Goal: Transaction & Acquisition: Purchase product/service

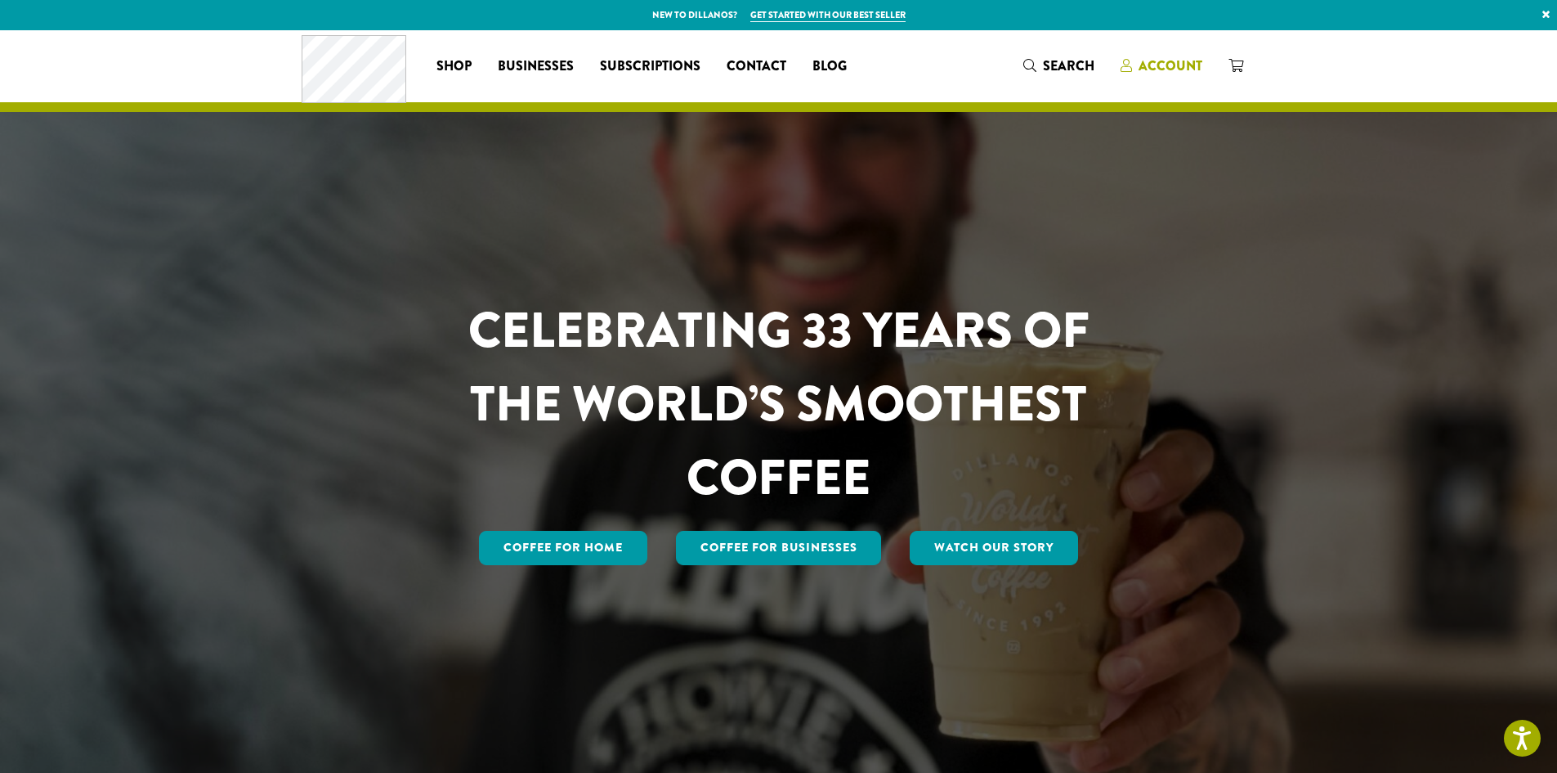
click at [1158, 72] on span "Account" at bounding box center [1171, 65] width 64 height 19
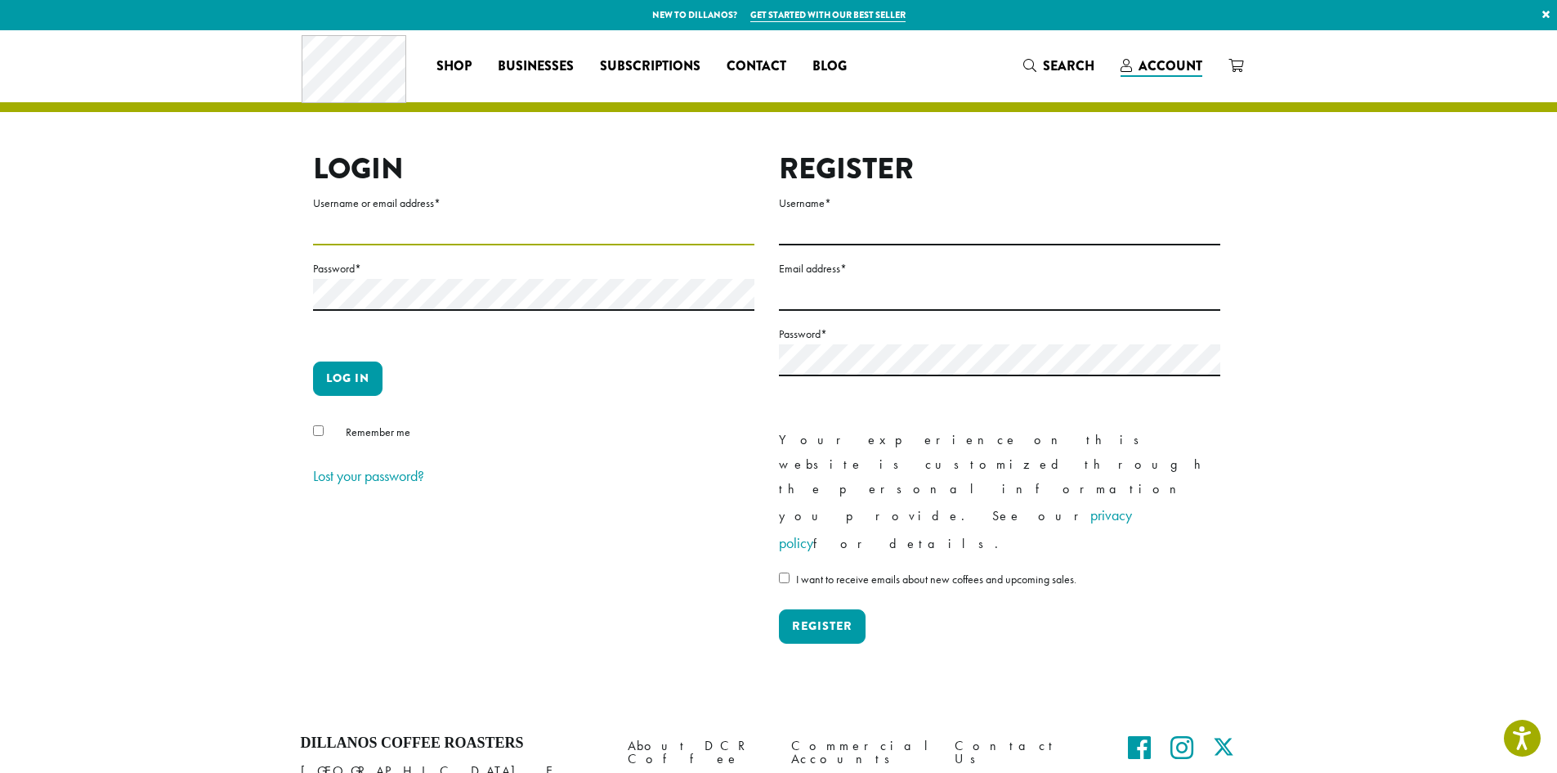
type input "**********"
click at [316, 437] on div "Remember me" at bounding box center [533, 435] width 441 height 27
click at [339, 388] on button "Log in" at bounding box center [347, 378] width 69 height 34
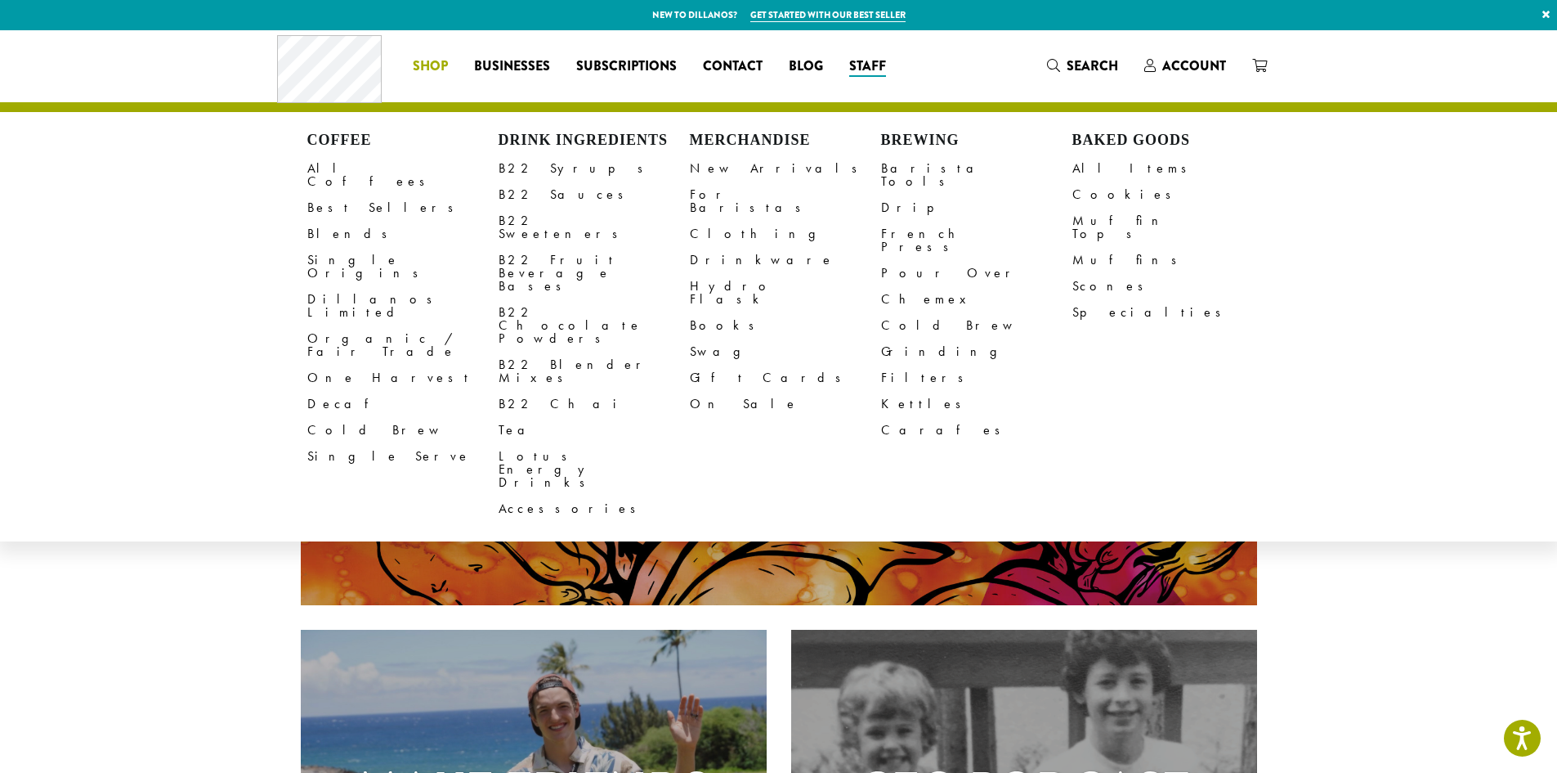
click at [428, 65] on li "Coffee All Coffees Best Sellers Blends Single Origins Dillanos Limited Organic …" at bounding box center [430, 66] width 61 height 26
click at [347, 164] on link "All Coffees" at bounding box center [402, 174] width 191 height 39
click at [1091, 225] on link "Muffin Tops" at bounding box center [1168, 227] width 191 height 39
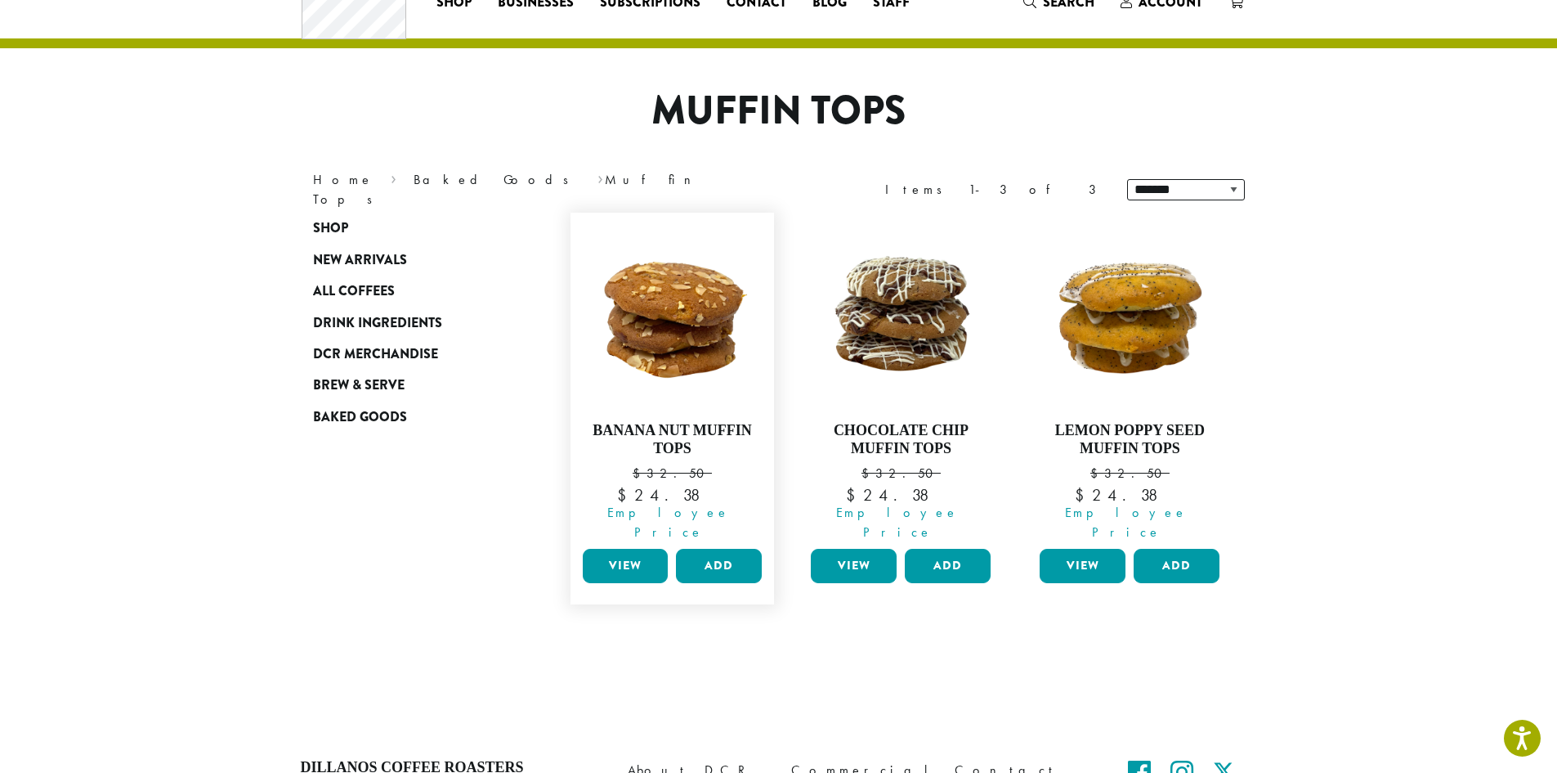
scroll to position [82, 0]
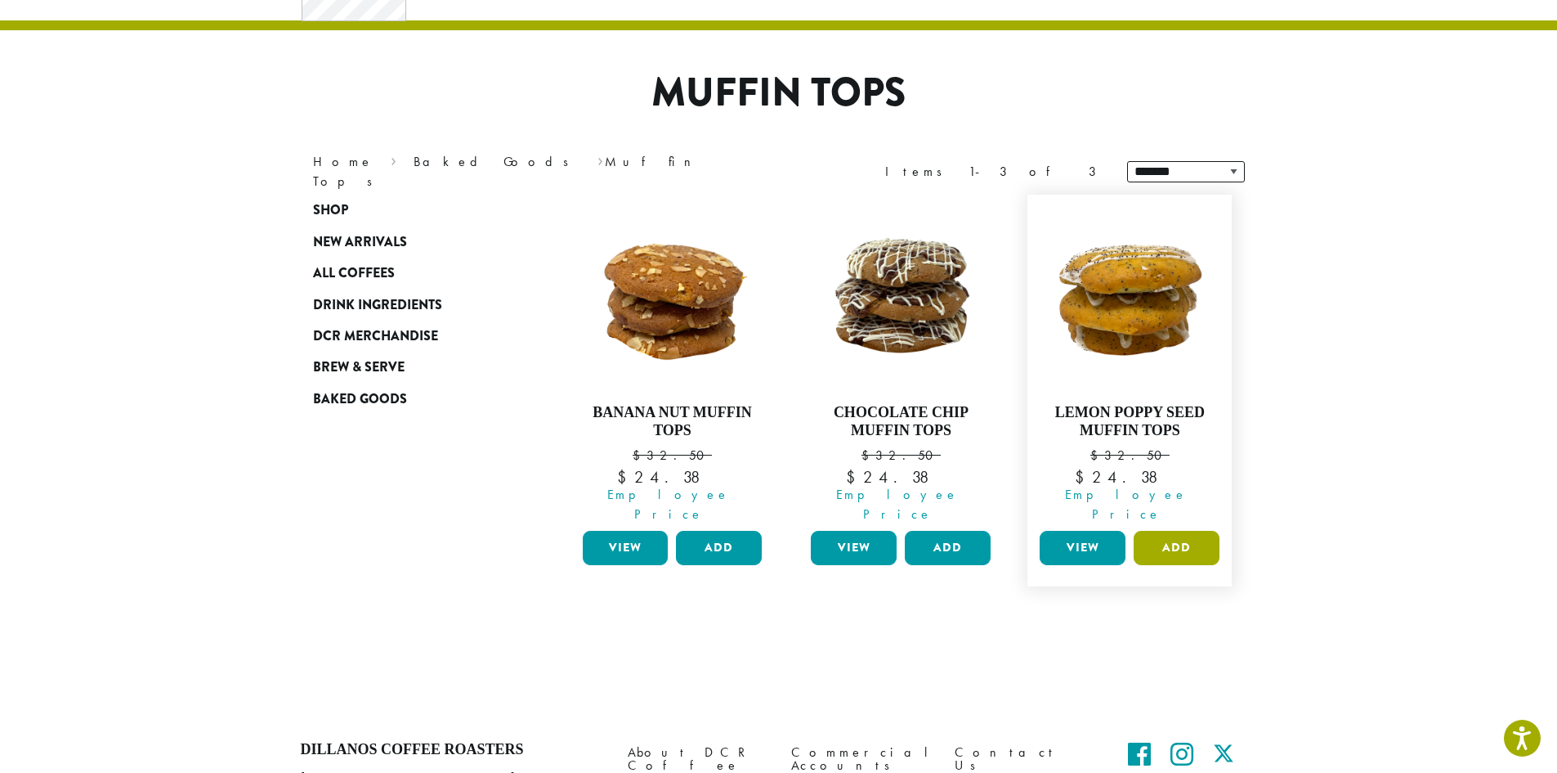
click at [1176, 531] on button "Add" at bounding box center [1177, 548] width 86 height 34
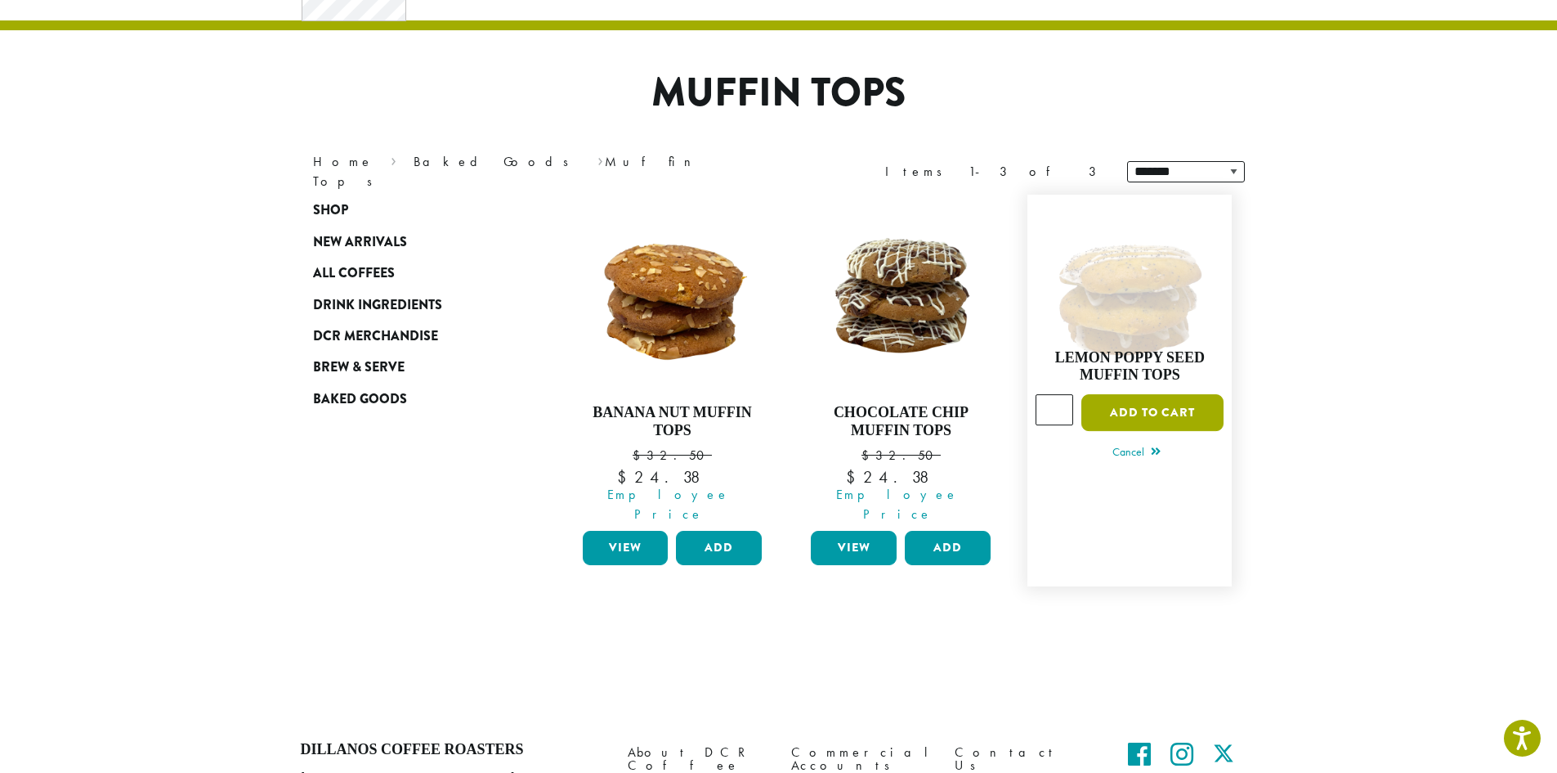
click at [1153, 405] on button "Add to cart" at bounding box center [1153, 412] width 142 height 37
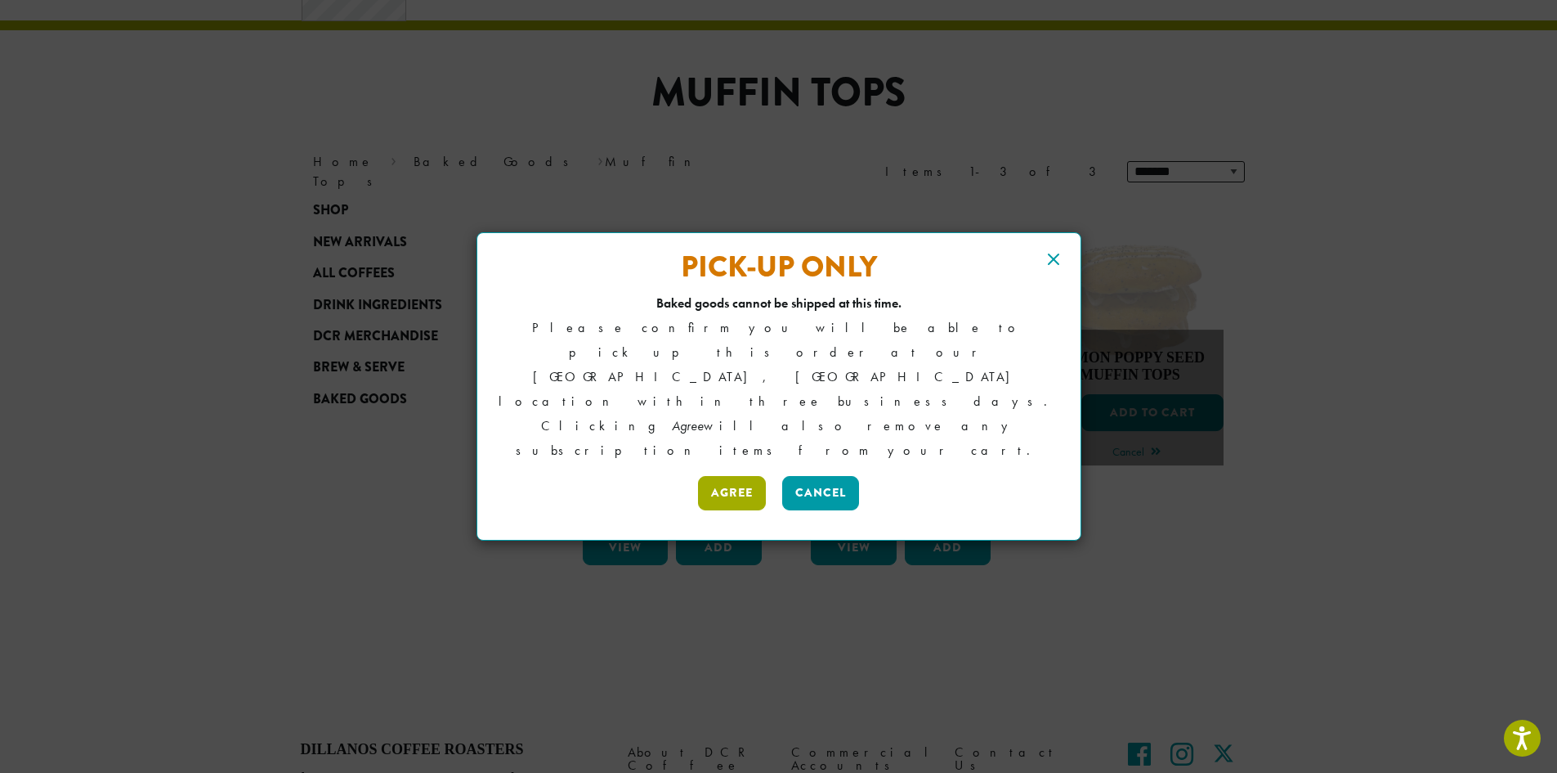
click at [741, 476] on button "Agree" at bounding box center [732, 493] width 68 height 34
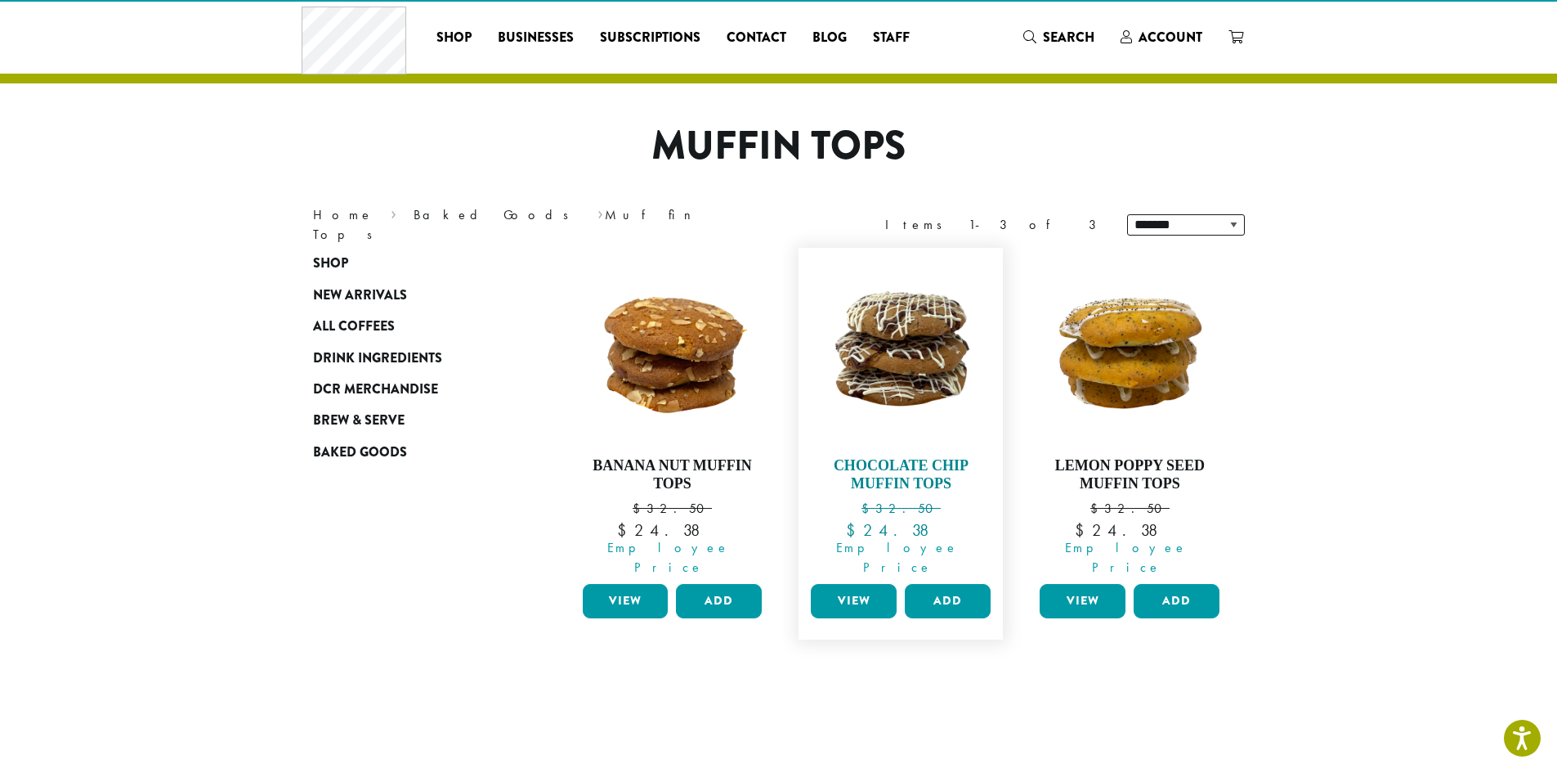
scroll to position [0, 0]
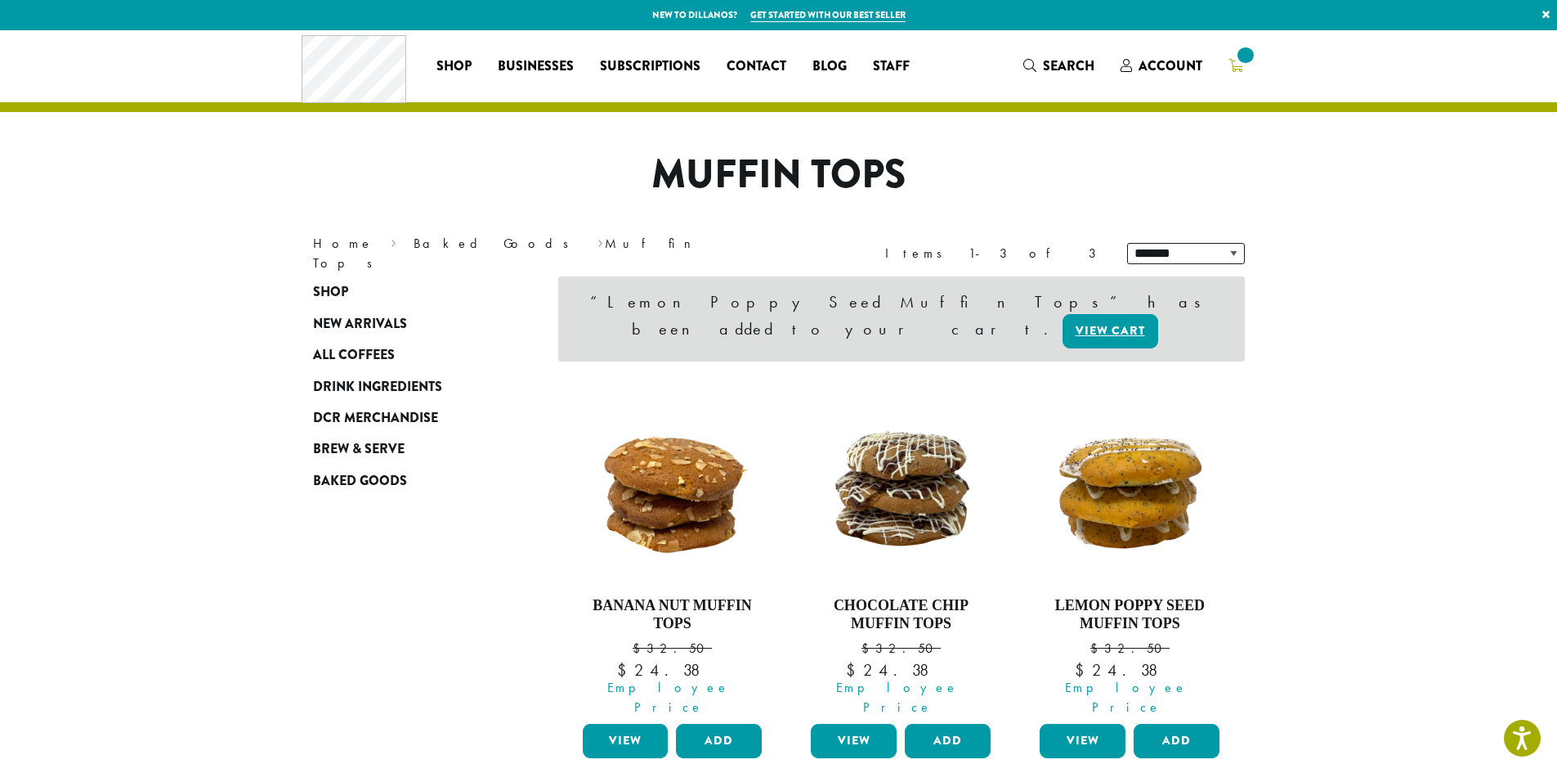
click at [1243, 65] on span at bounding box center [1245, 55] width 22 height 22
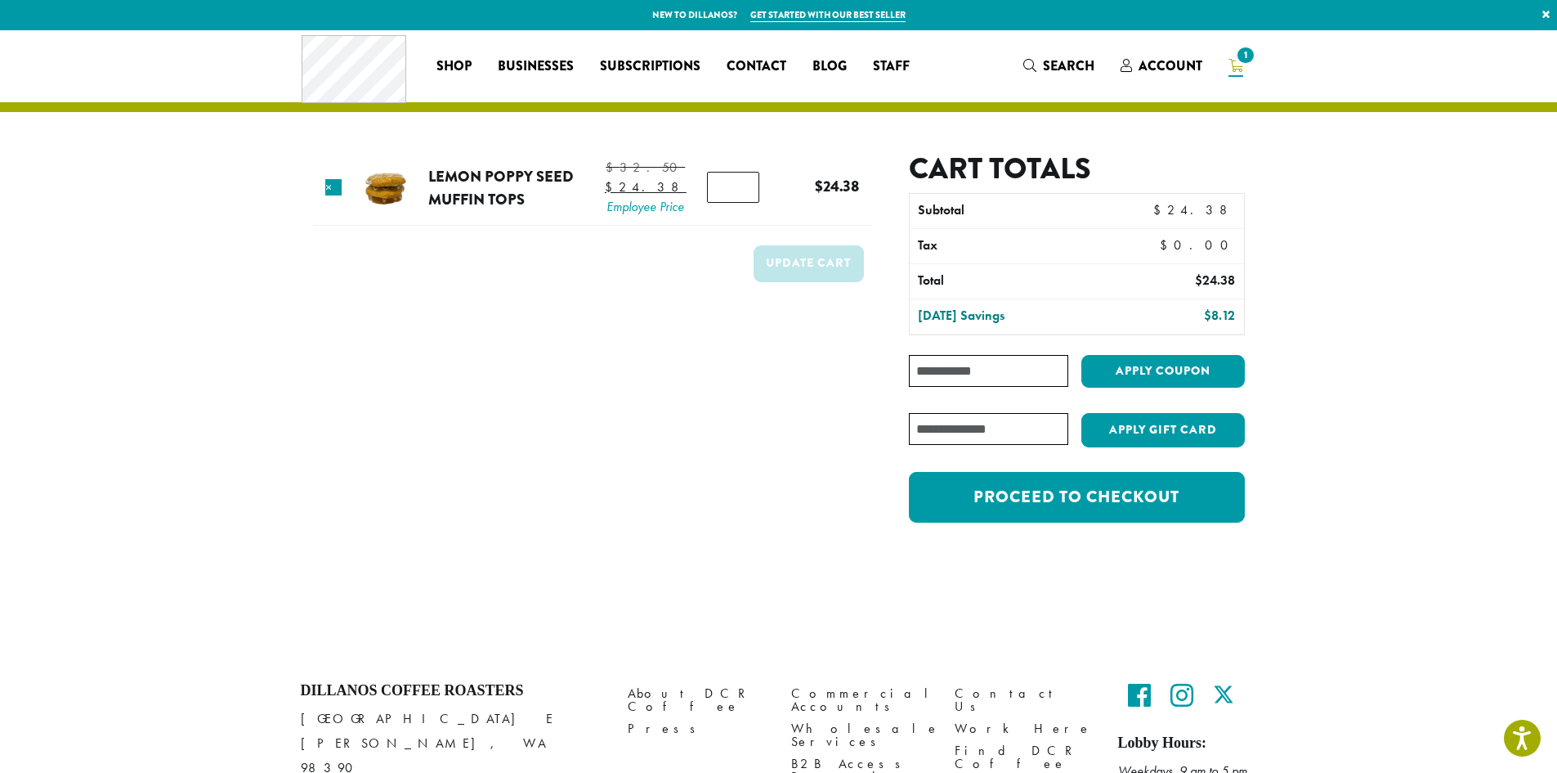
click at [943, 371] on input "Coupon:" at bounding box center [988, 371] width 159 height 32
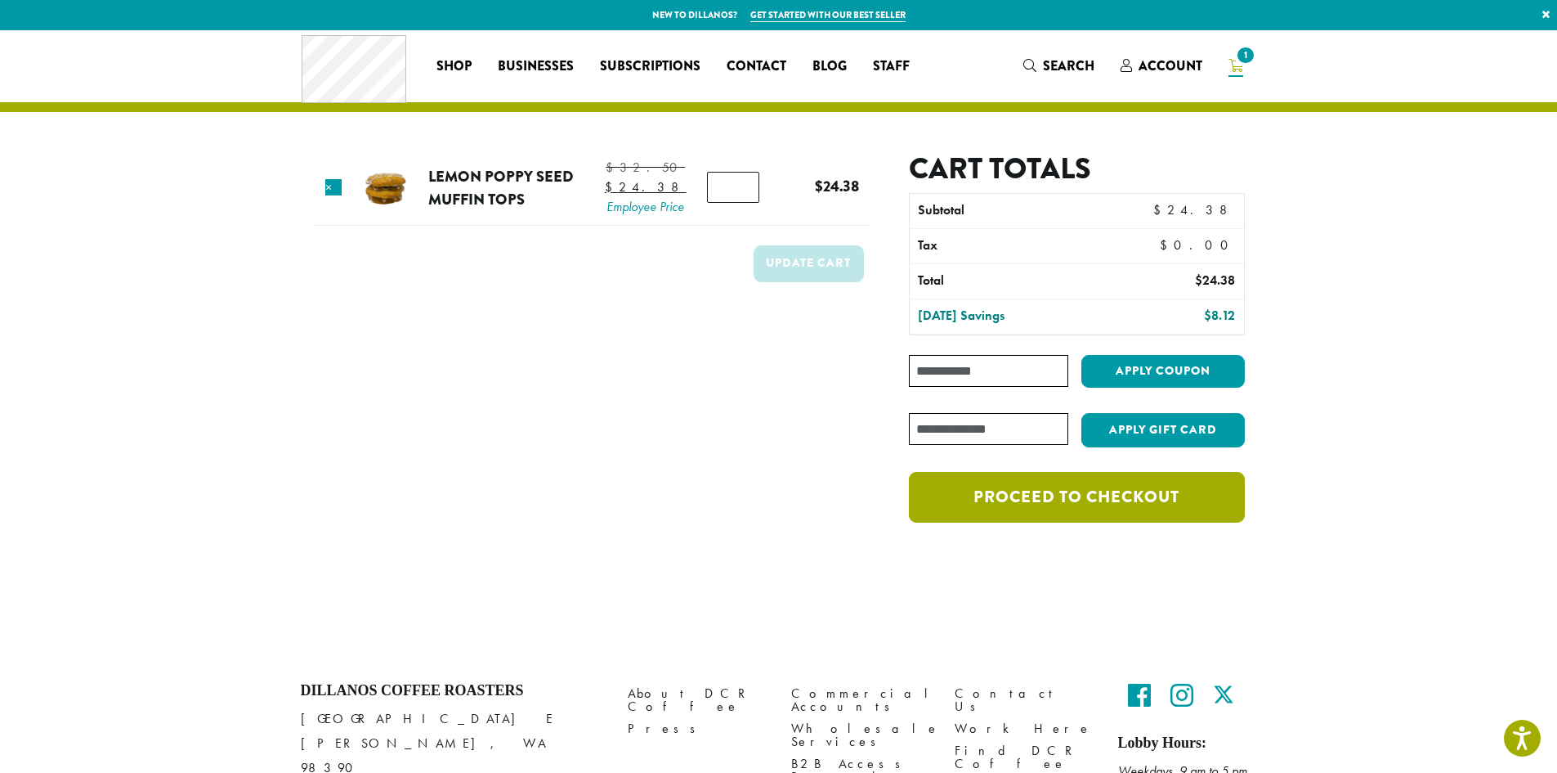
click at [1037, 491] on link "Proceed to checkout" at bounding box center [1076, 497] width 335 height 51
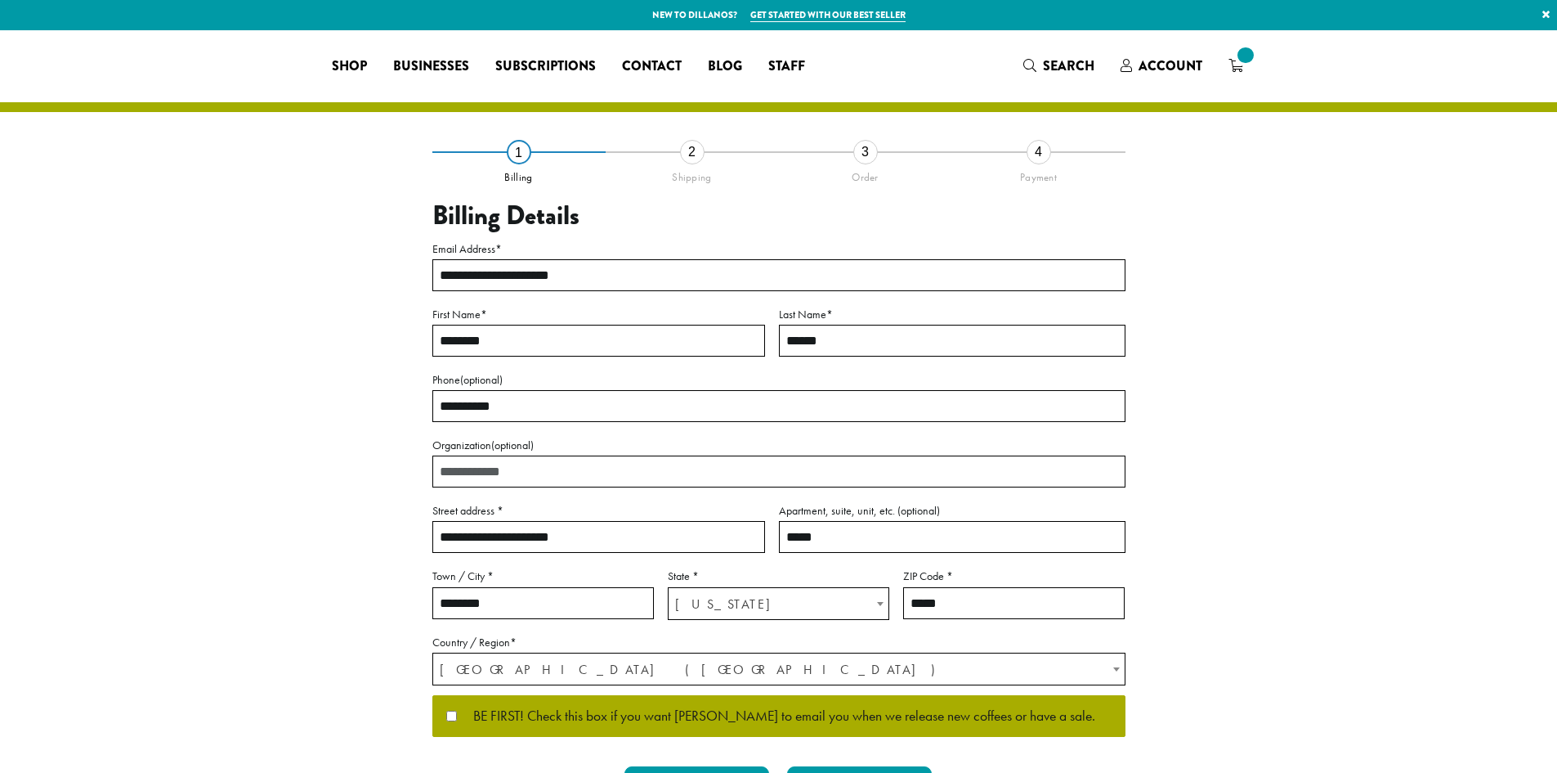
select select "**"
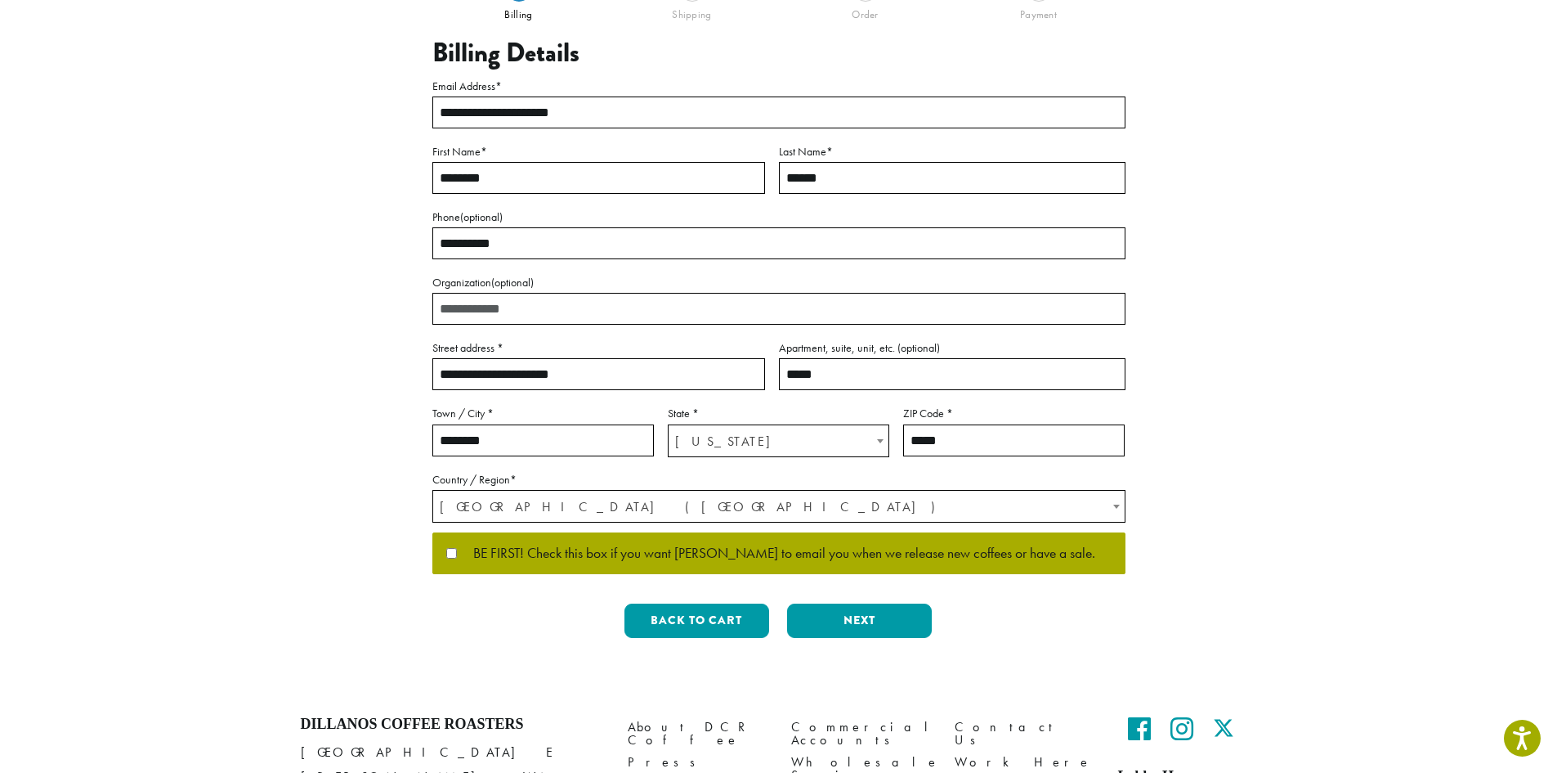
scroll to position [164, 0]
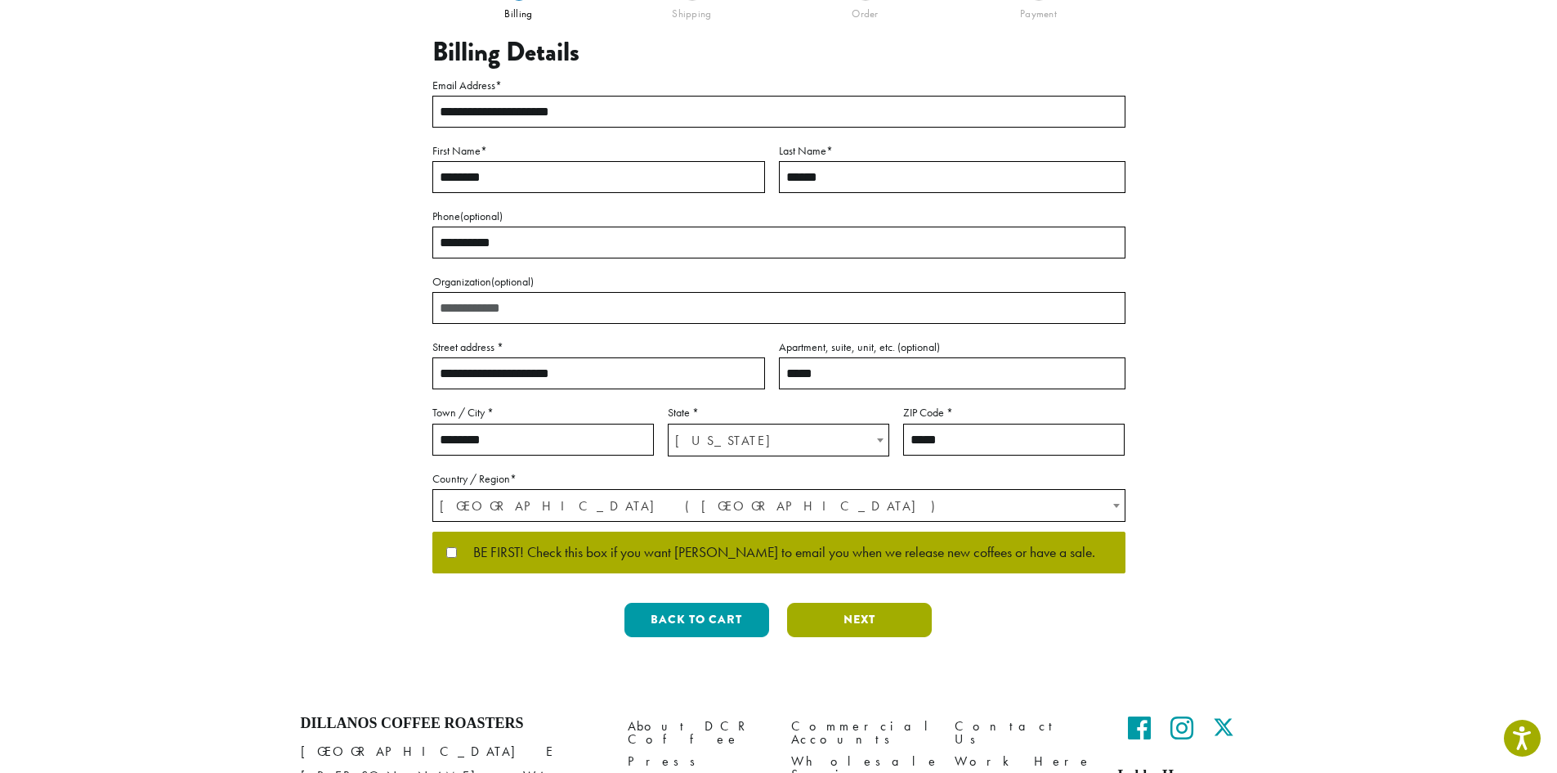
click at [843, 621] on button "Next" at bounding box center [859, 620] width 145 height 34
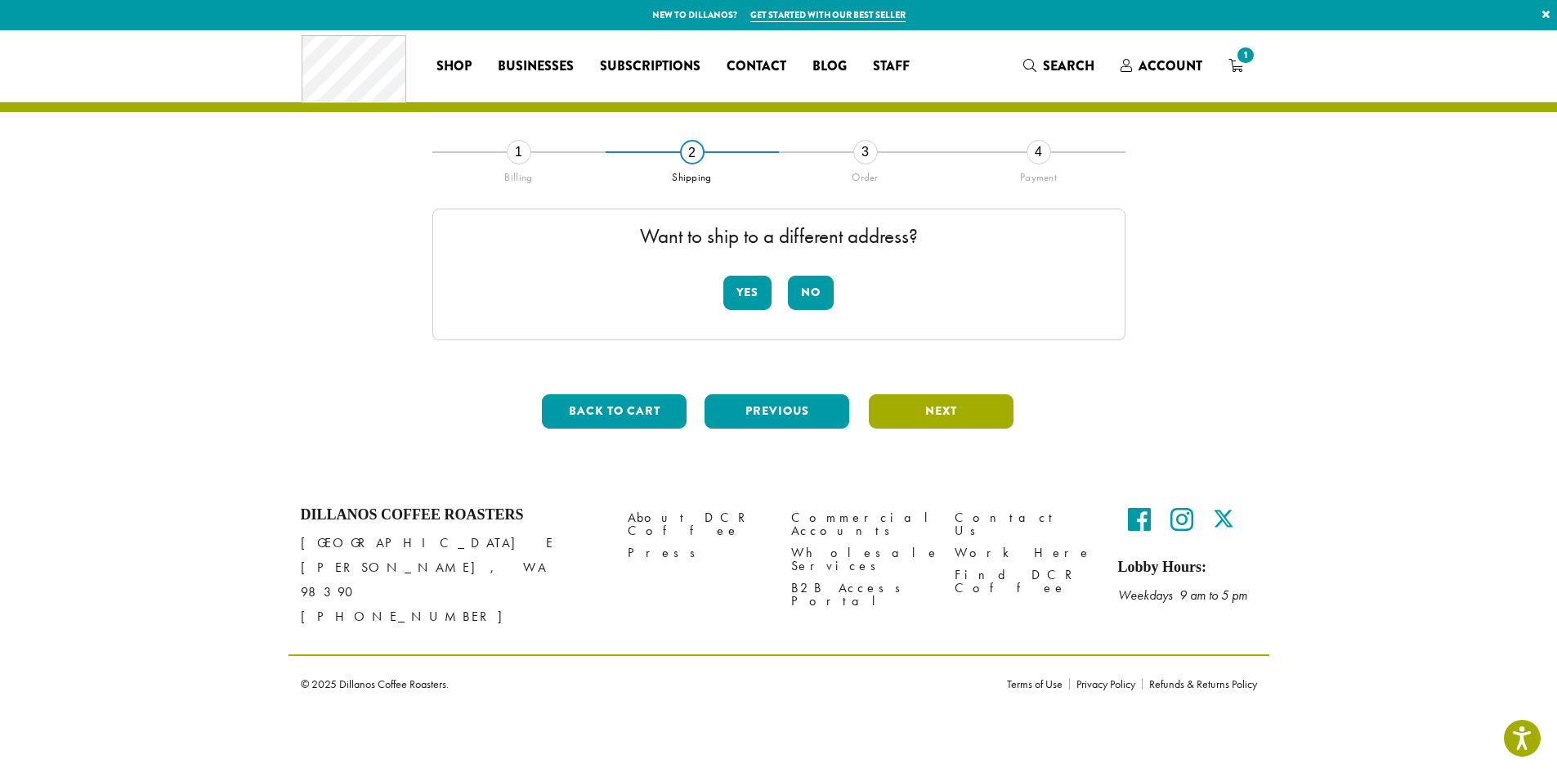
scroll to position [0, 0]
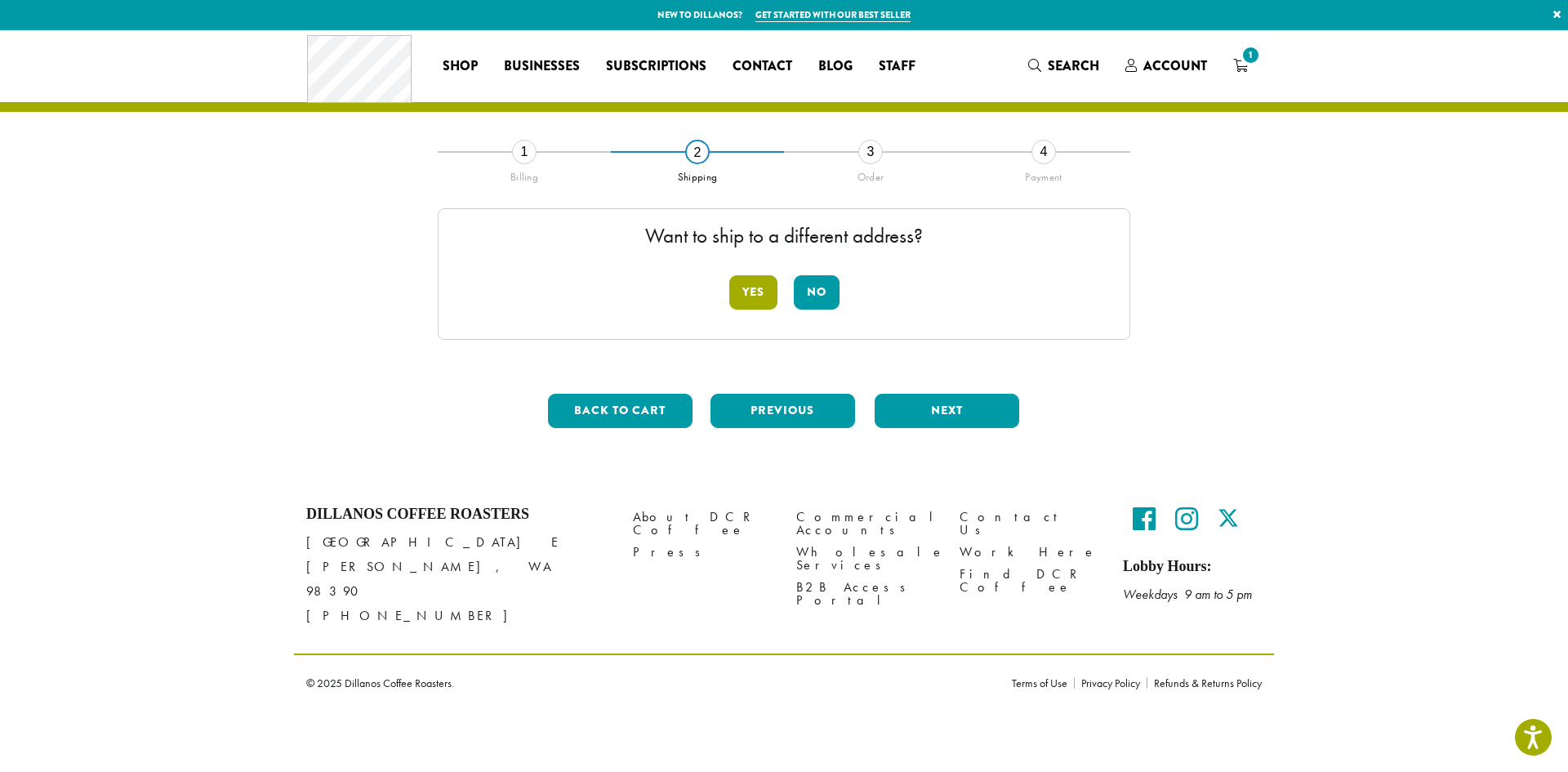
click at [742, 293] on button "Yes" at bounding box center [753, 293] width 48 height 34
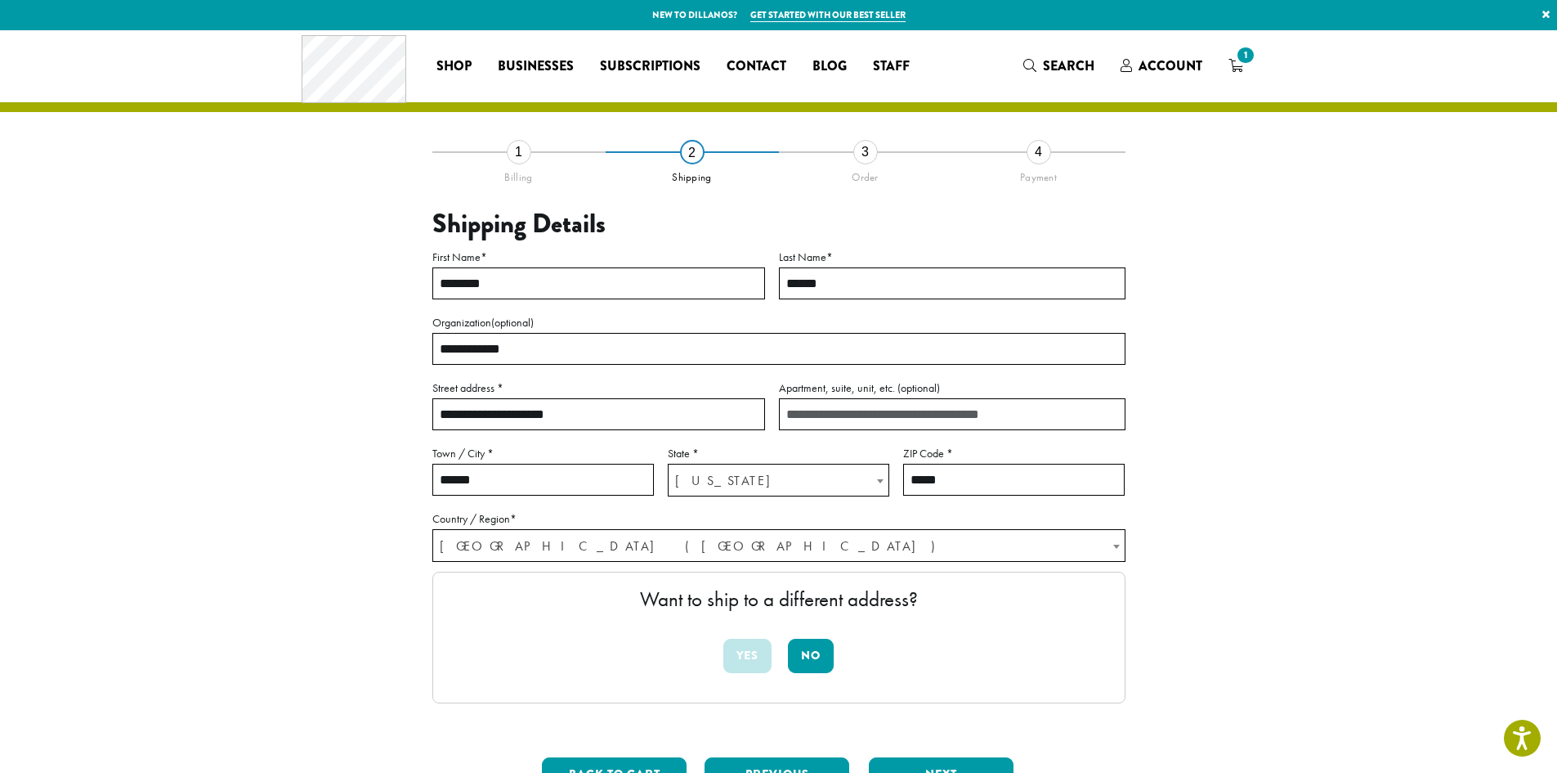
drag, startPoint x: 439, startPoint y: 347, endPoint x: 549, endPoint y: 343, distance: 109.6
click at [549, 343] on input "**********" at bounding box center [778, 349] width 693 height 32
drag, startPoint x: 437, startPoint y: 415, endPoint x: 549, endPoint y: 415, distance: 111.2
click at [549, 415] on input "**********" at bounding box center [598, 414] width 333 height 32
click at [695, 411] on input "**********" at bounding box center [598, 414] width 333 height 32
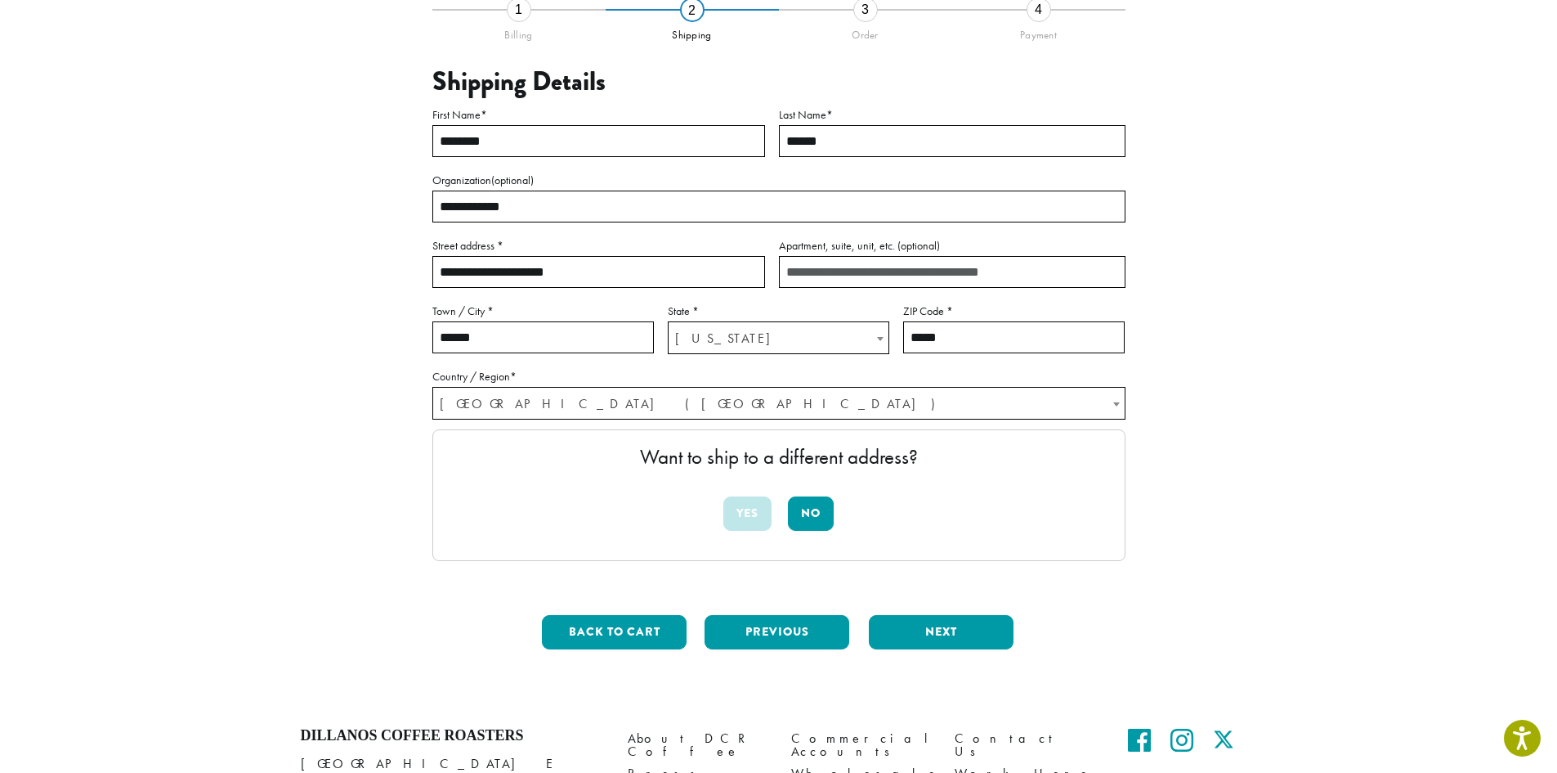
scroll to position [164, 0]
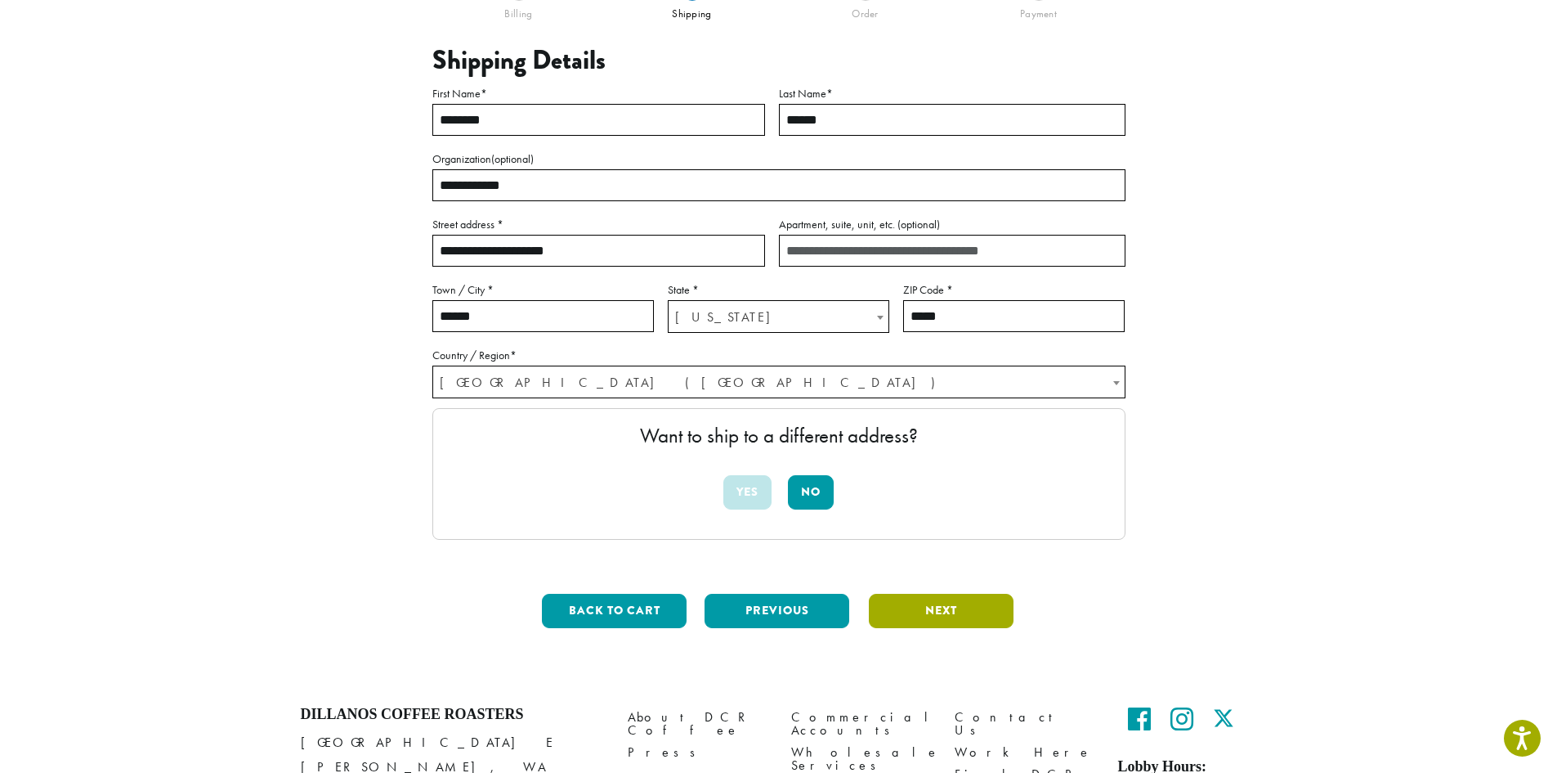
click at [978, 612] on button "Next" at bounding box center [941, 611] width 145 height 34
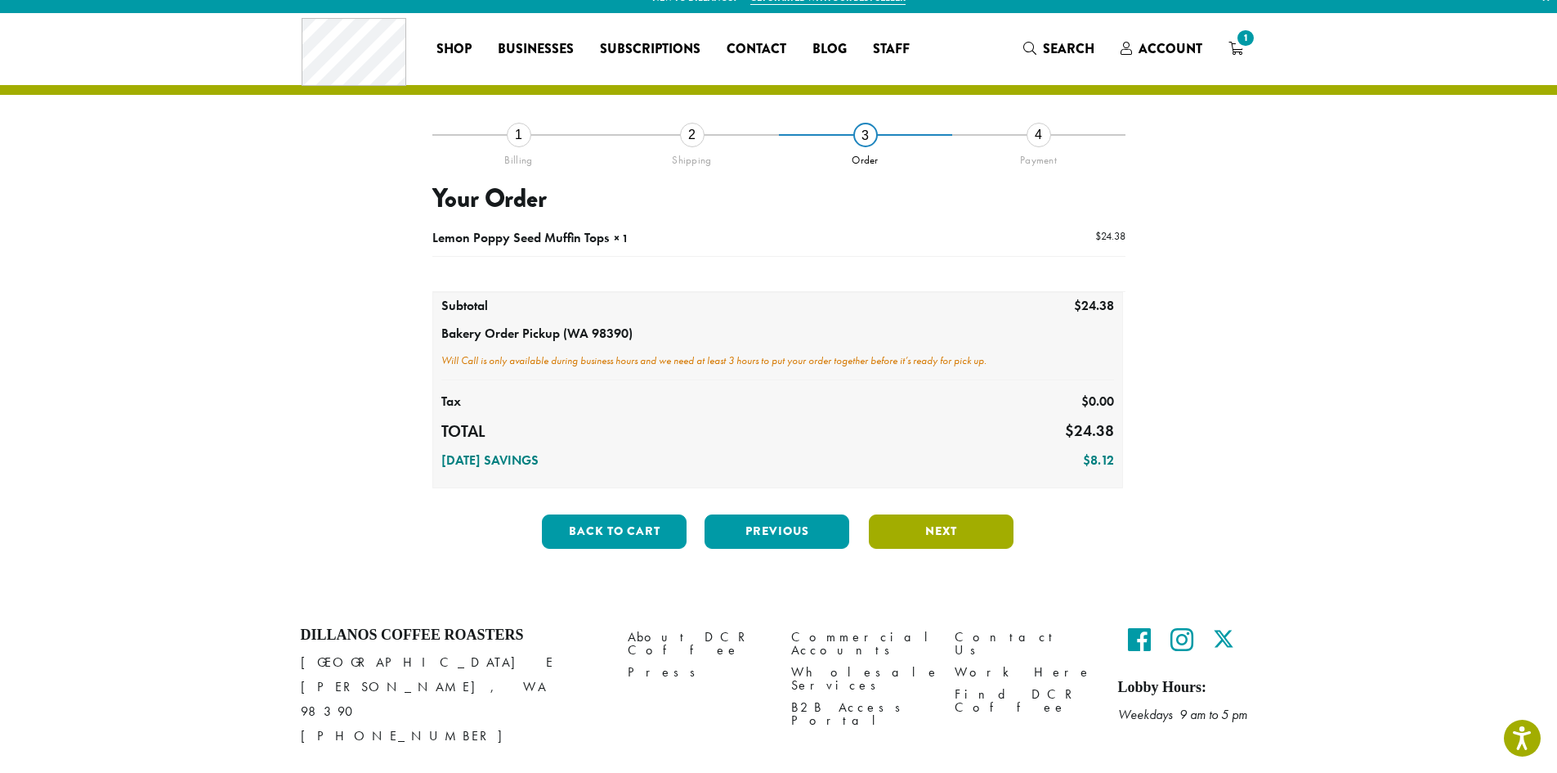
scroll to position [0, 0]
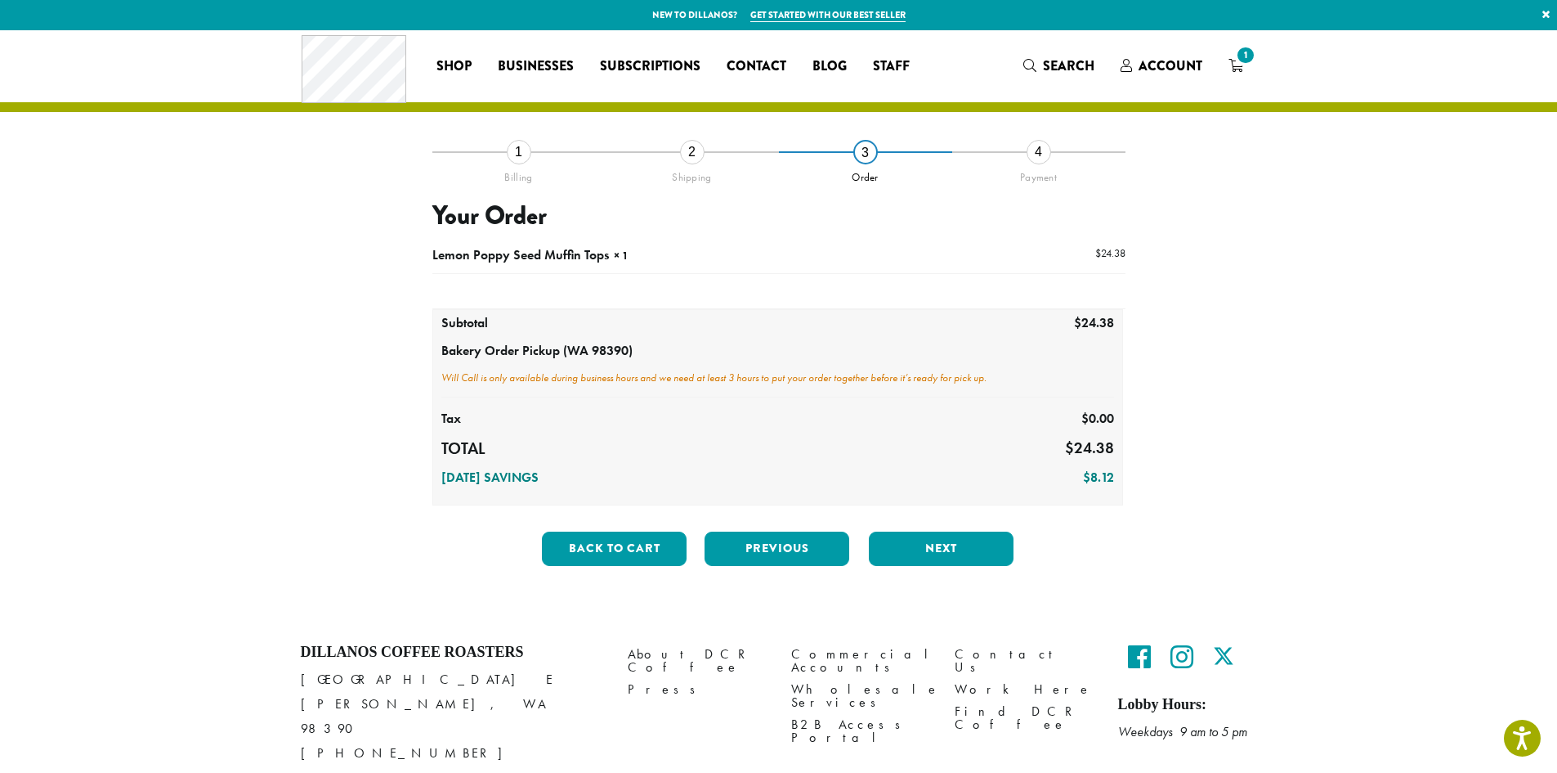
click at [1334, 495] on section "**********" at bounding box center [778, 324] width 1557 height 588
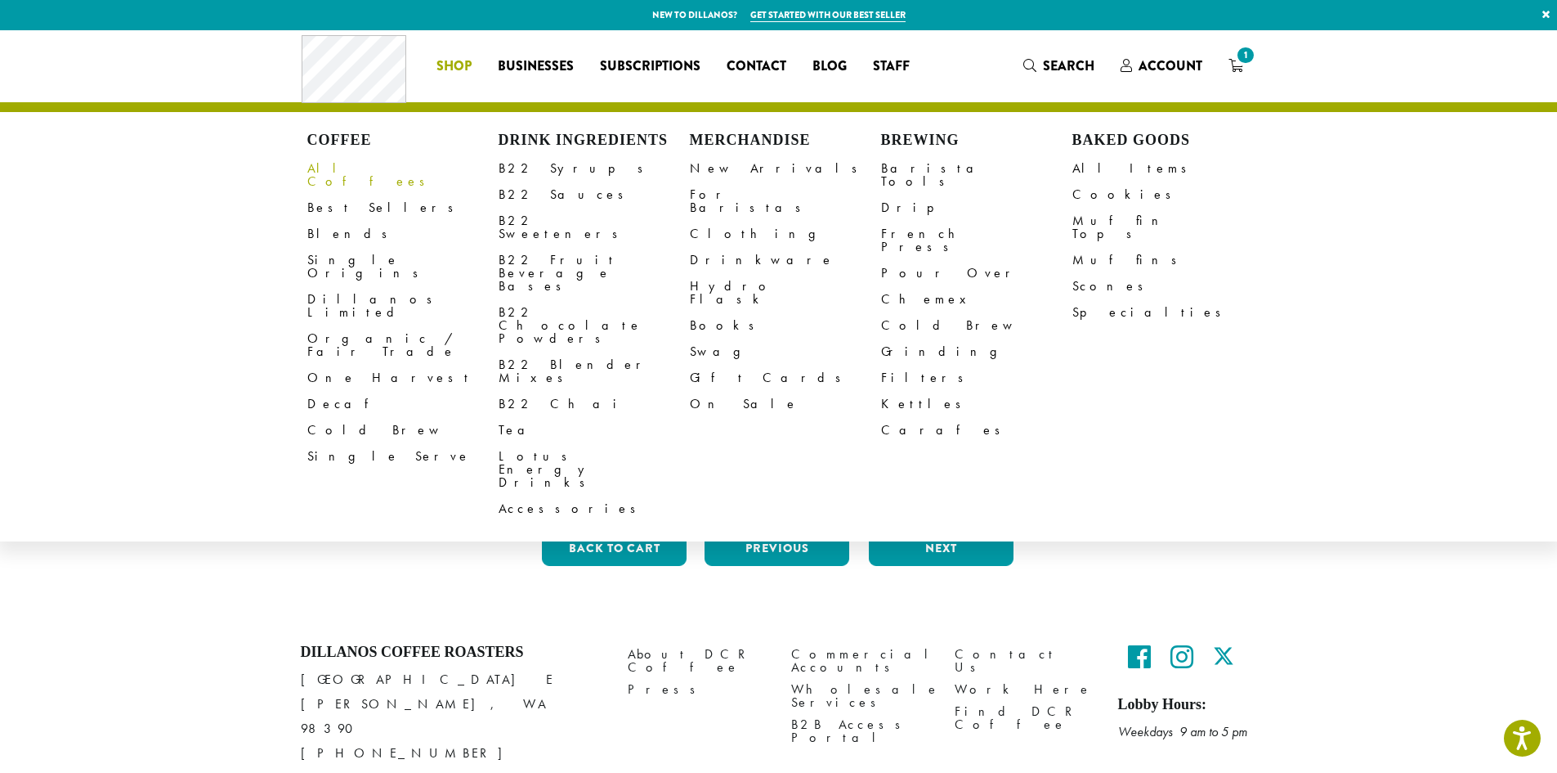
click at [334, 181] on link "All Coffees" at bounding box center [402, 174] width 191 height 39
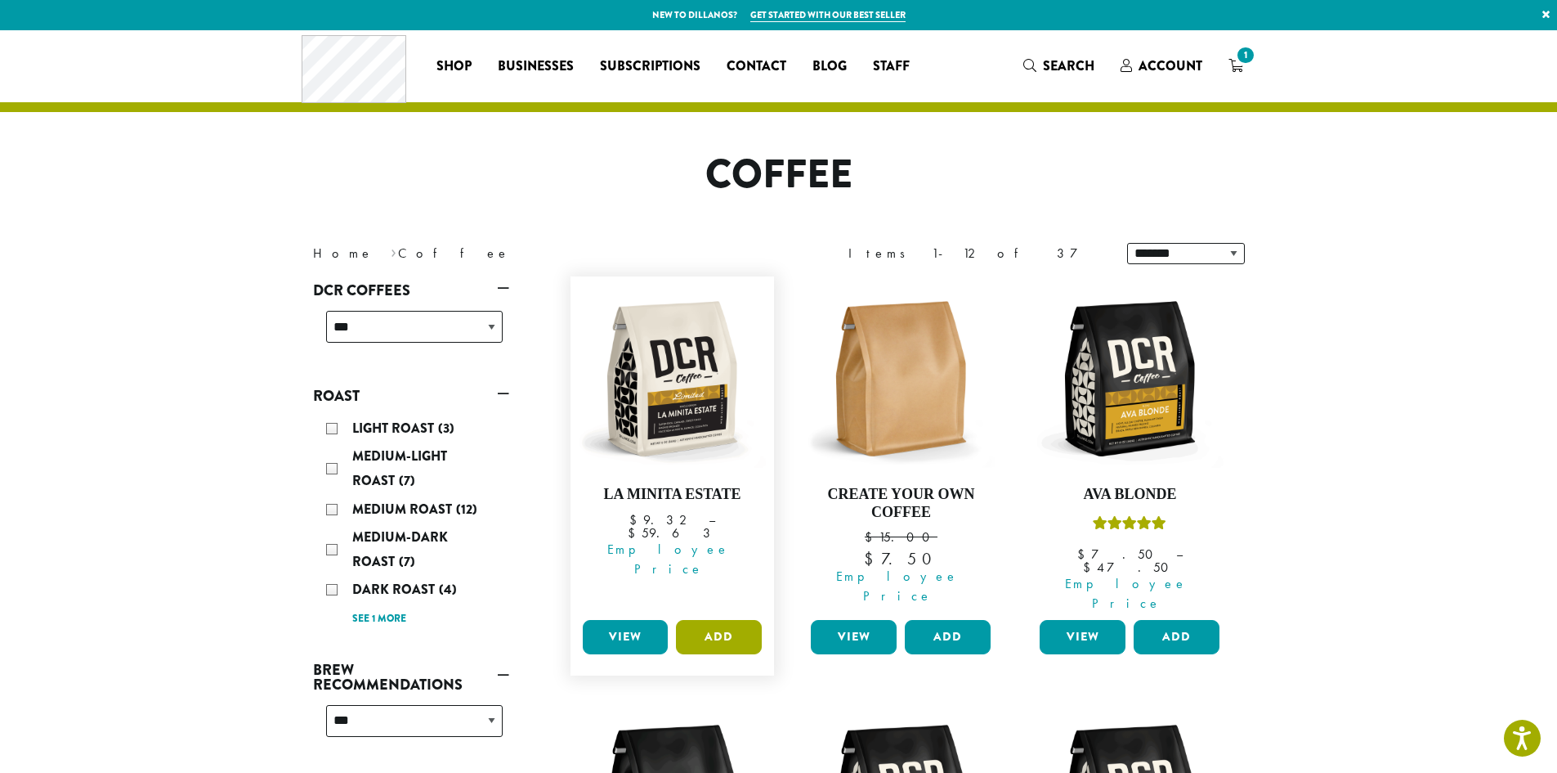
click at [715, 620] on button "Add" at bounding box center [719, 637] width 86 height 34
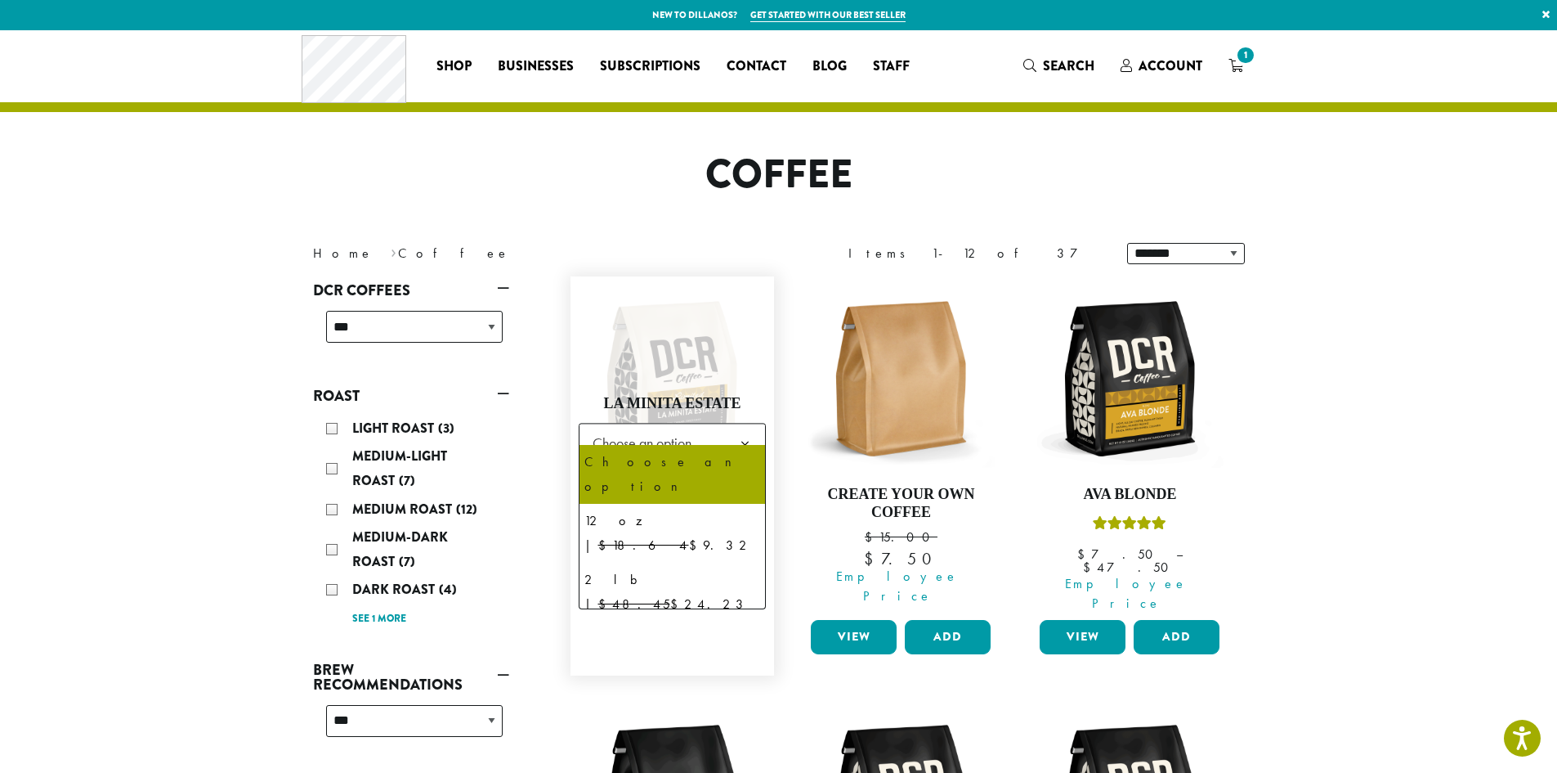
click at [659, 442] on span "Choose an option" at bounding box center [647, 443] width 122 height 32
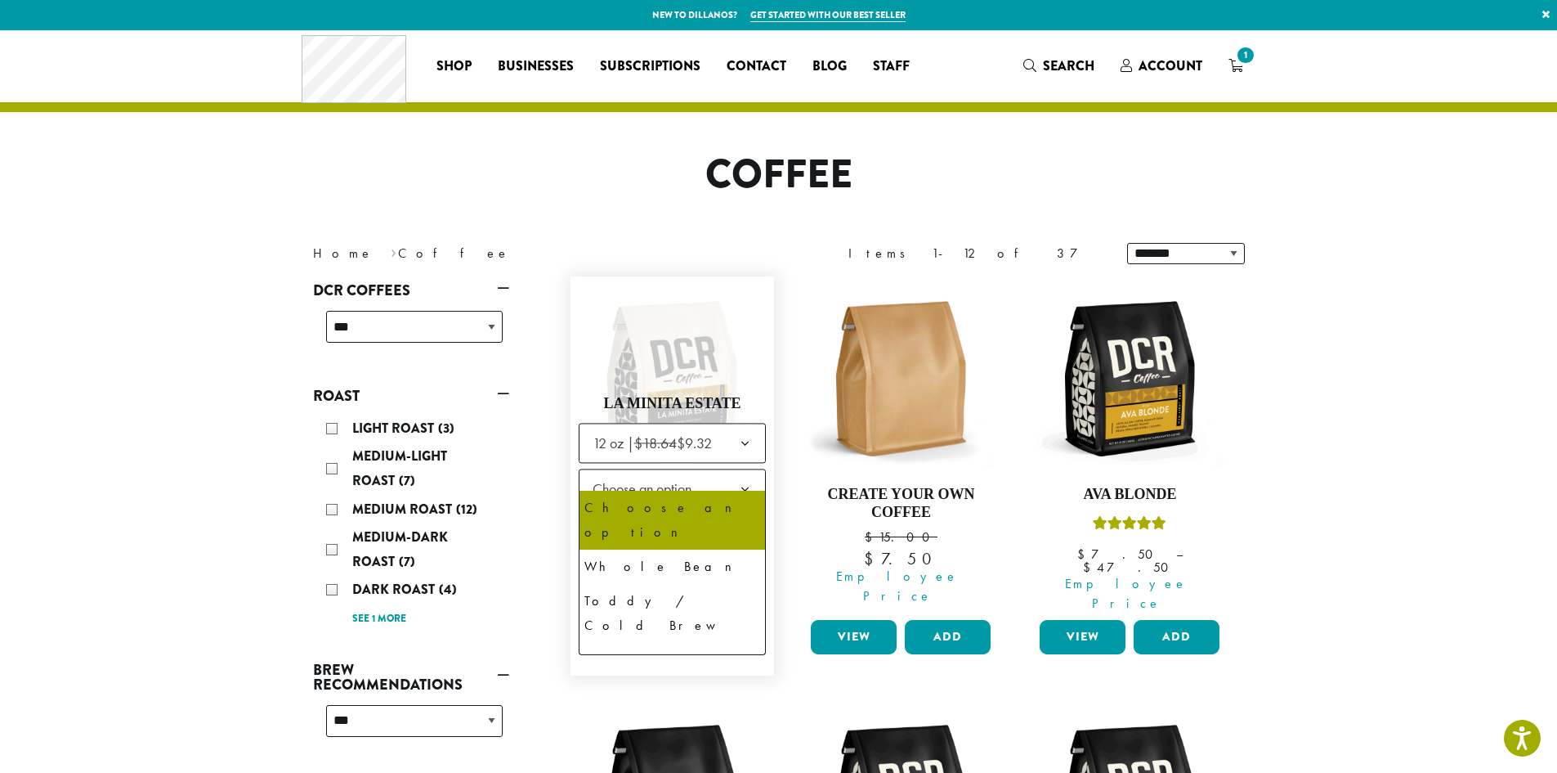
click at [664, 474] on span "Choose an option" at bounding box center [647, 489] width 122 height 32
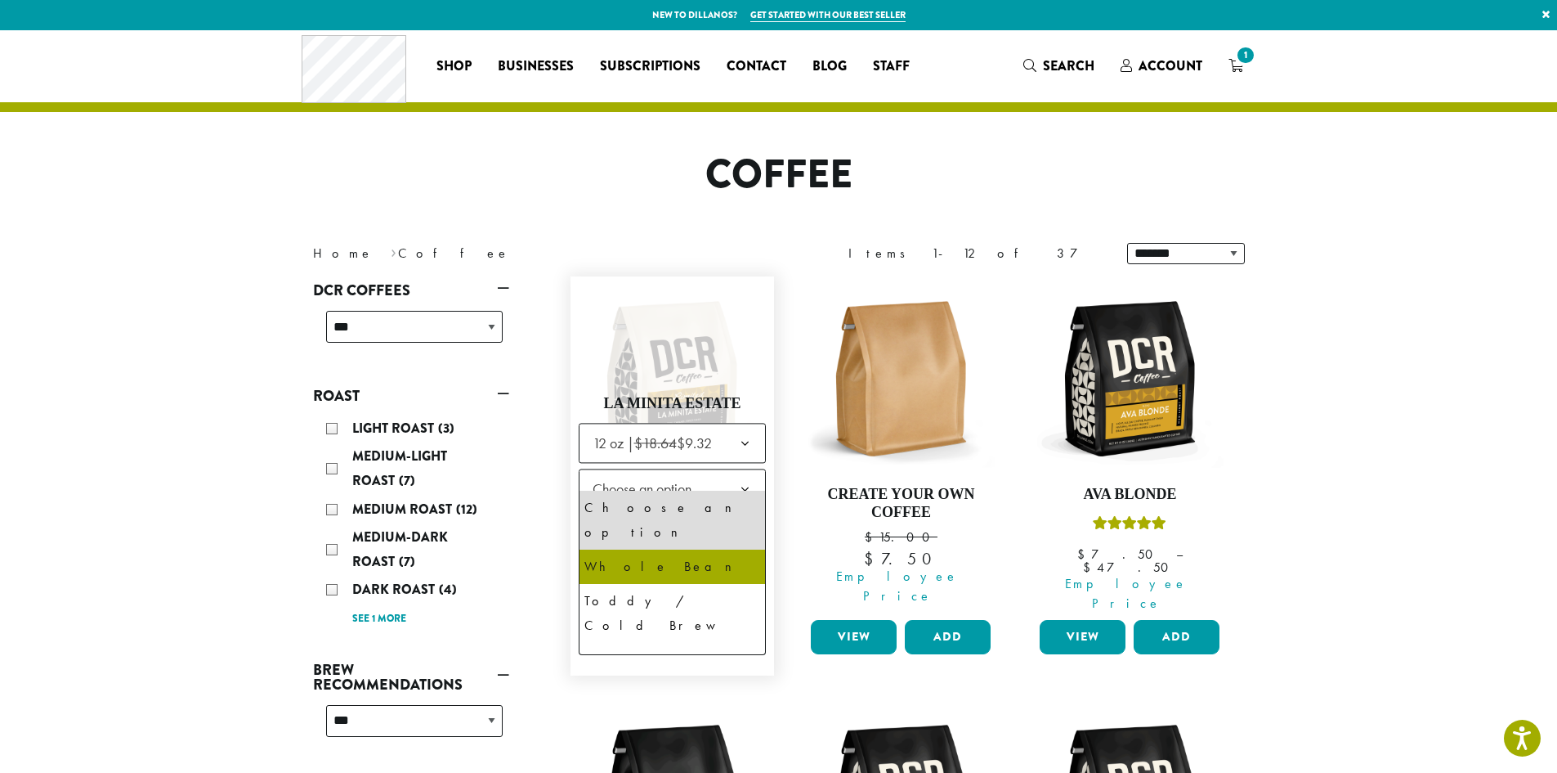
select select "*********"
select select "**********"
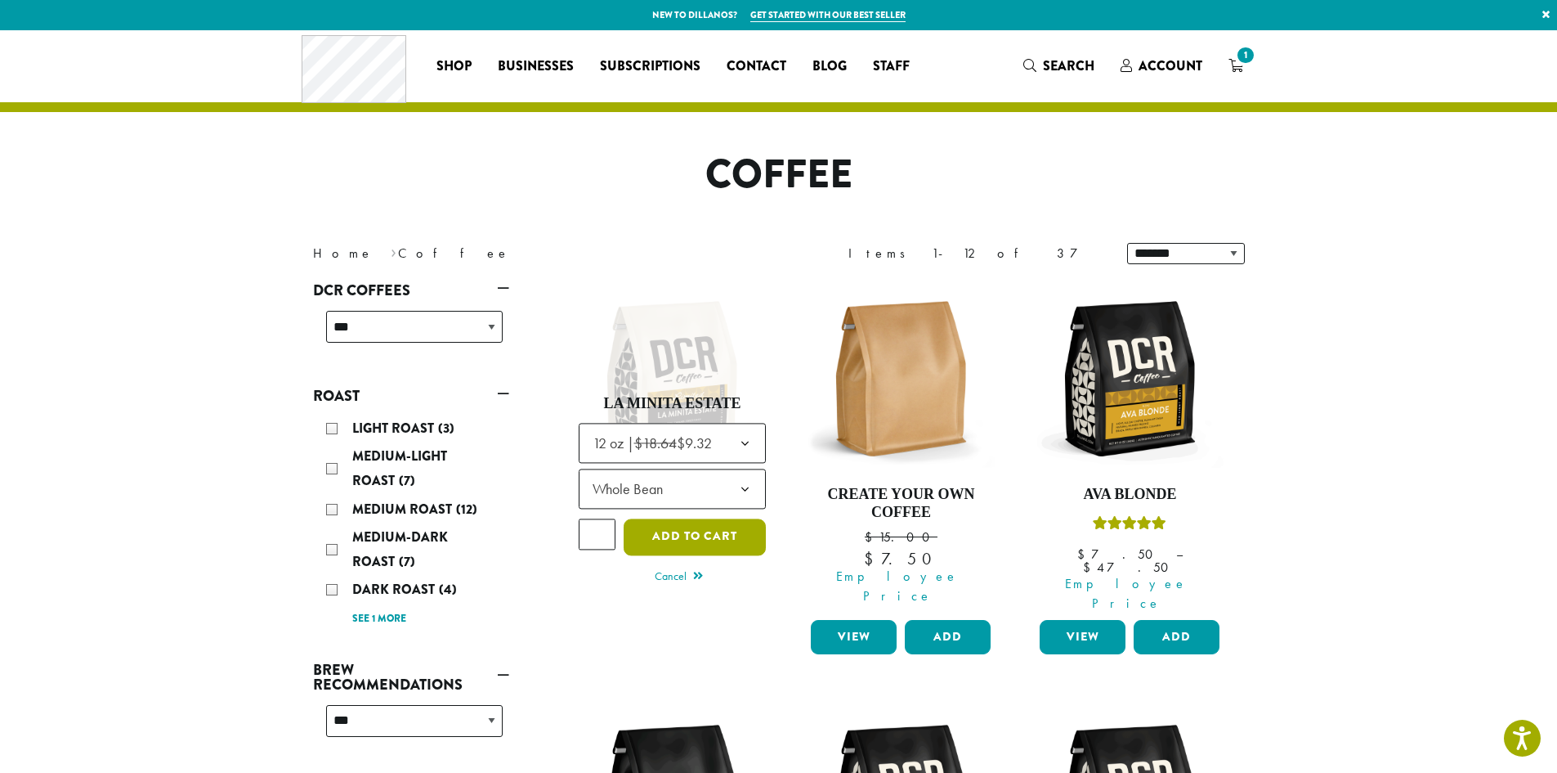
click at [685, 526] on button "Add to cart" at bounding box center [695, 536] width 142 height 37
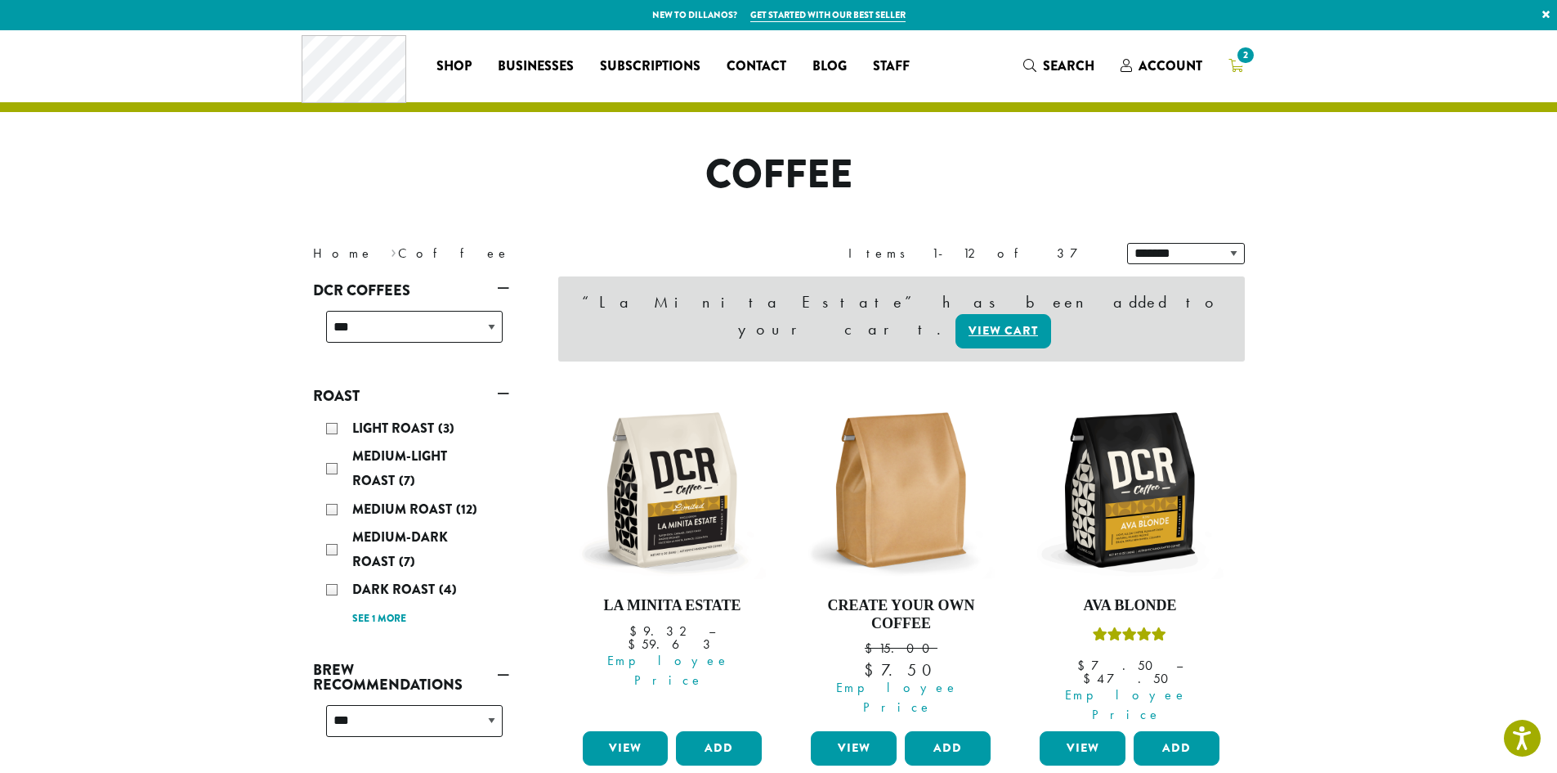
click at [1248, 67] on link "2" at bounding box center [1236, 65] width 41 height 27
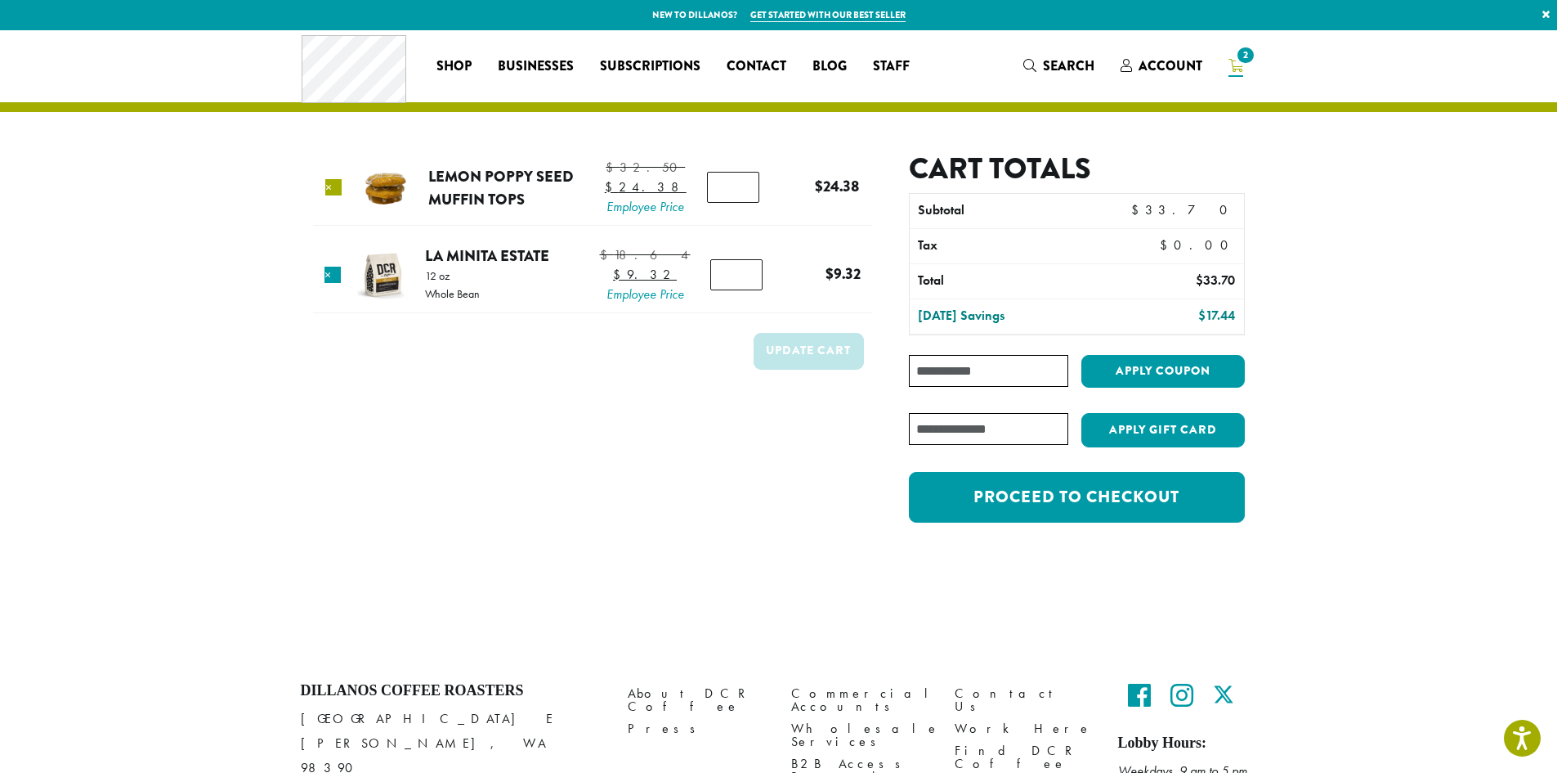
click at [334, 195] on link "×" at bounding box center [333, 187] width 16 height 16
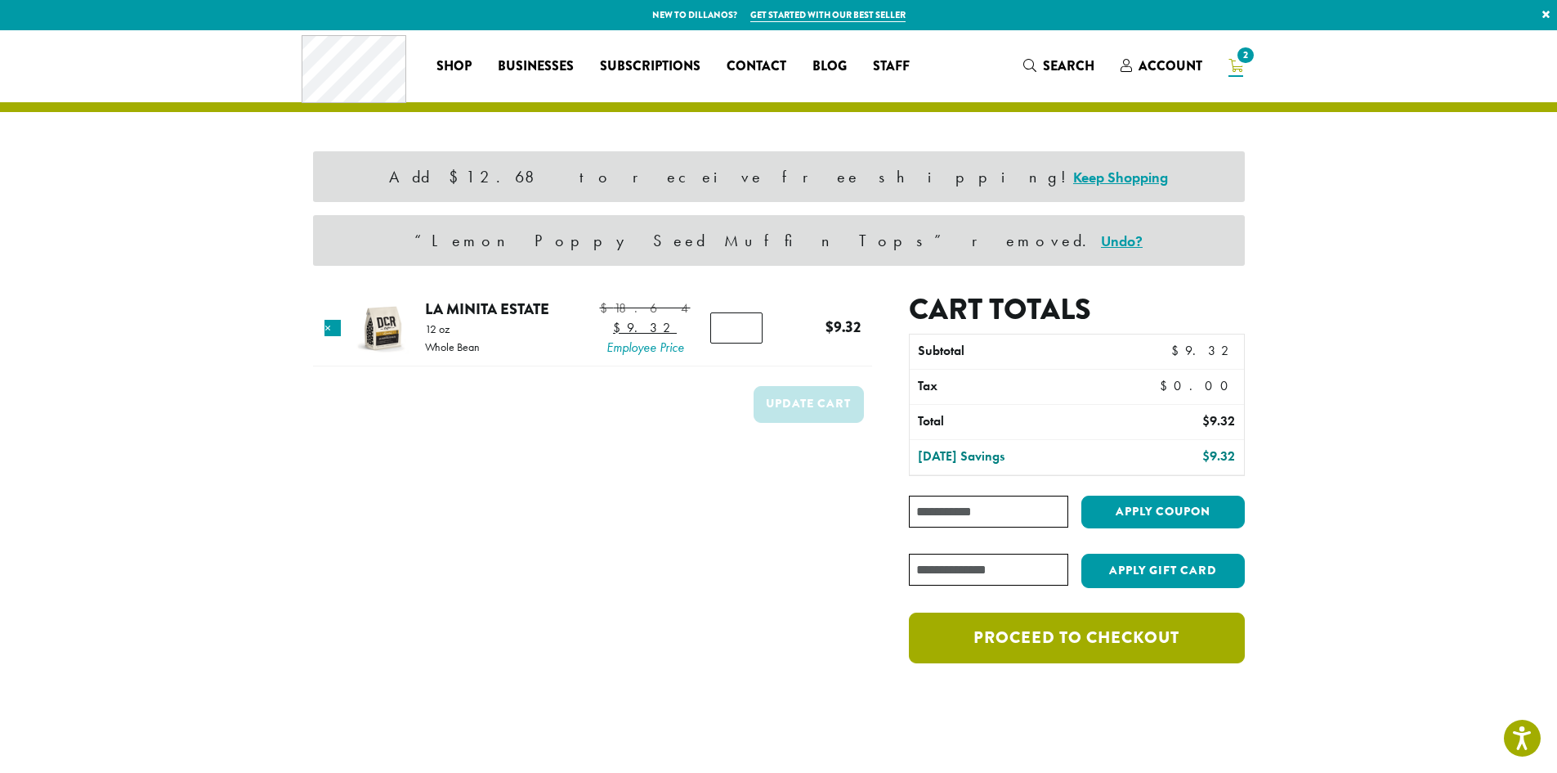
click at [1047, 637] on link "Proceed to checkout" at bounding box center [1076, 637] width 335 height 51
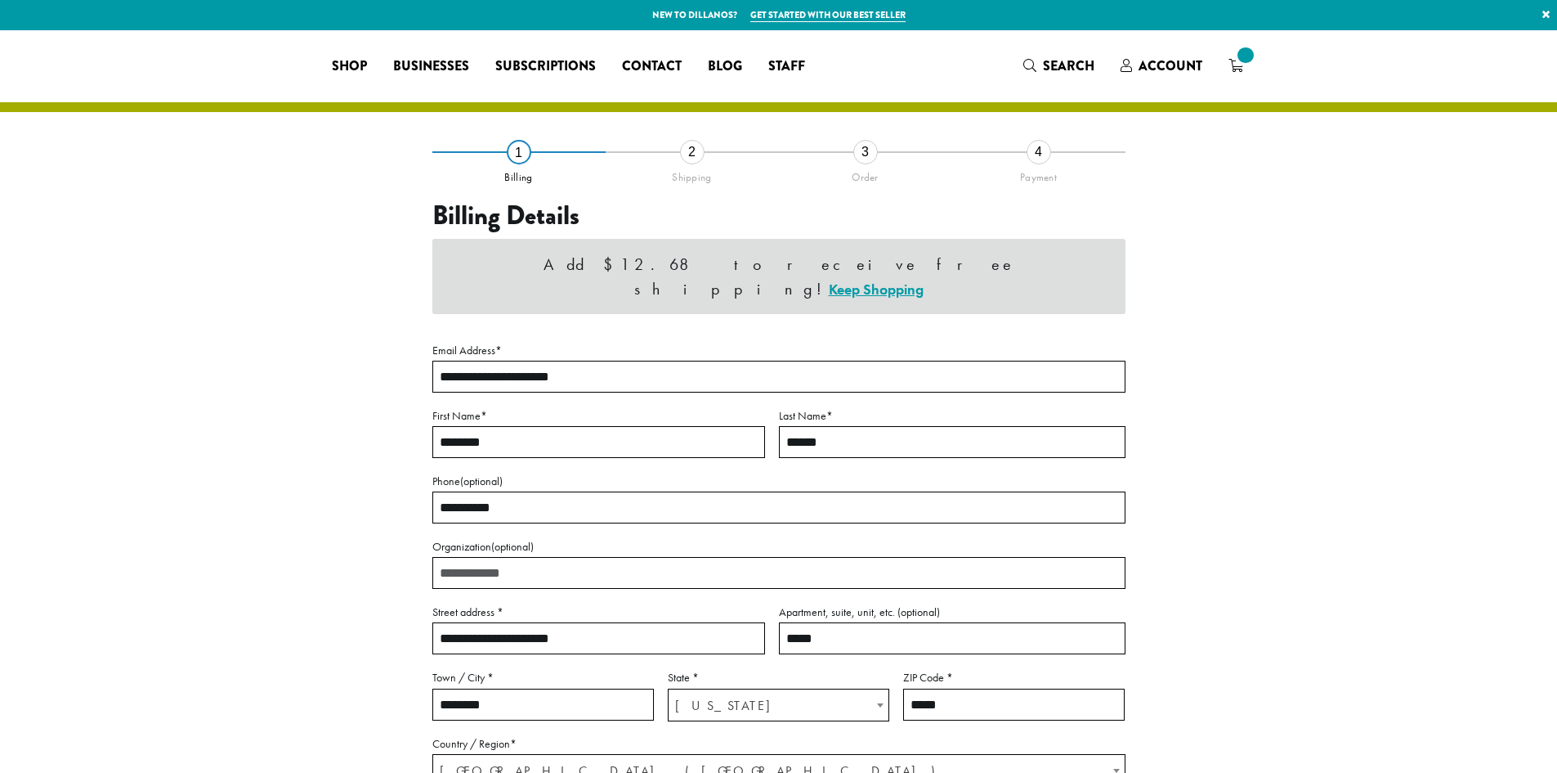
select select "**"
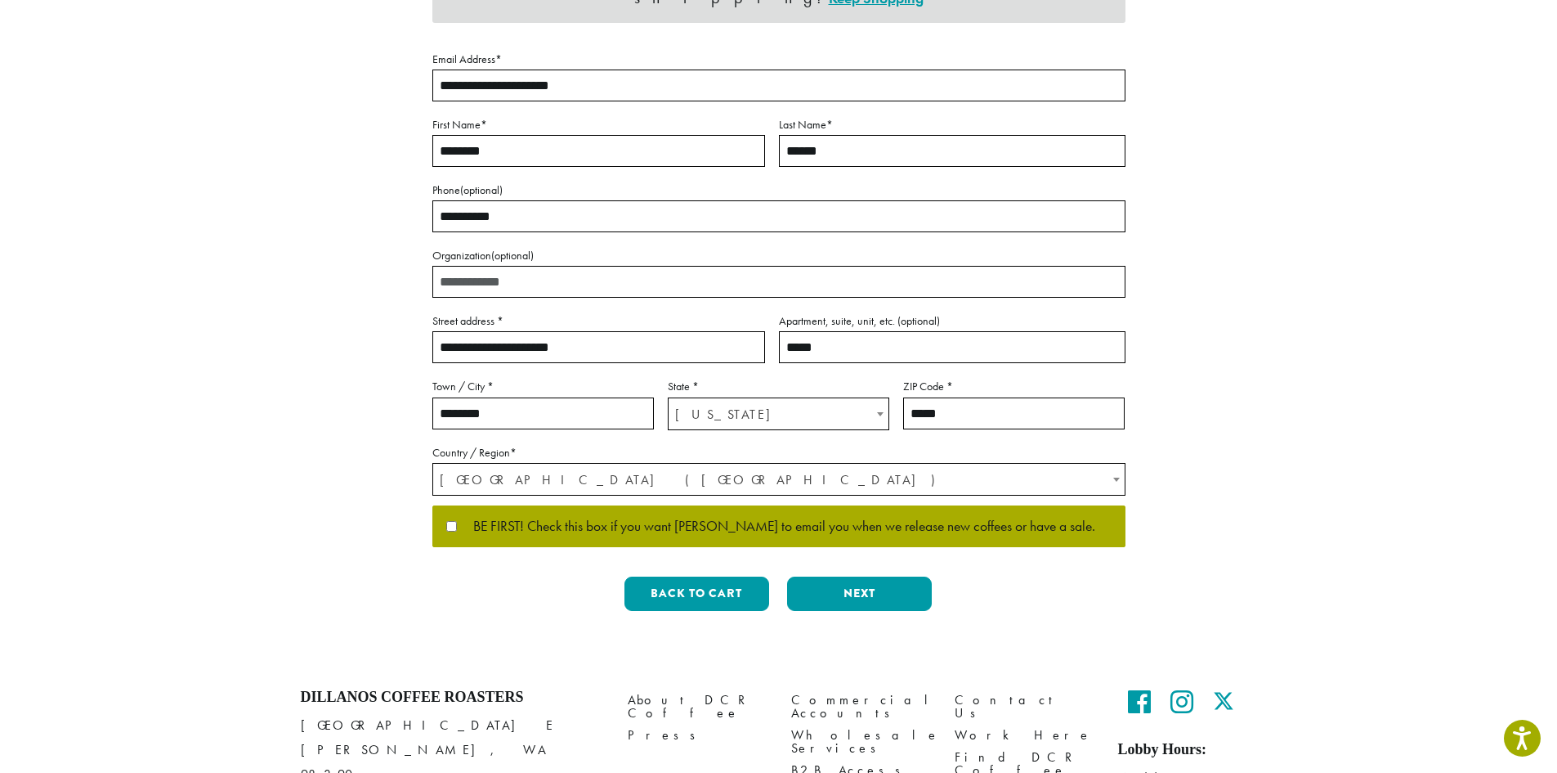
scroll to position [366, 0]
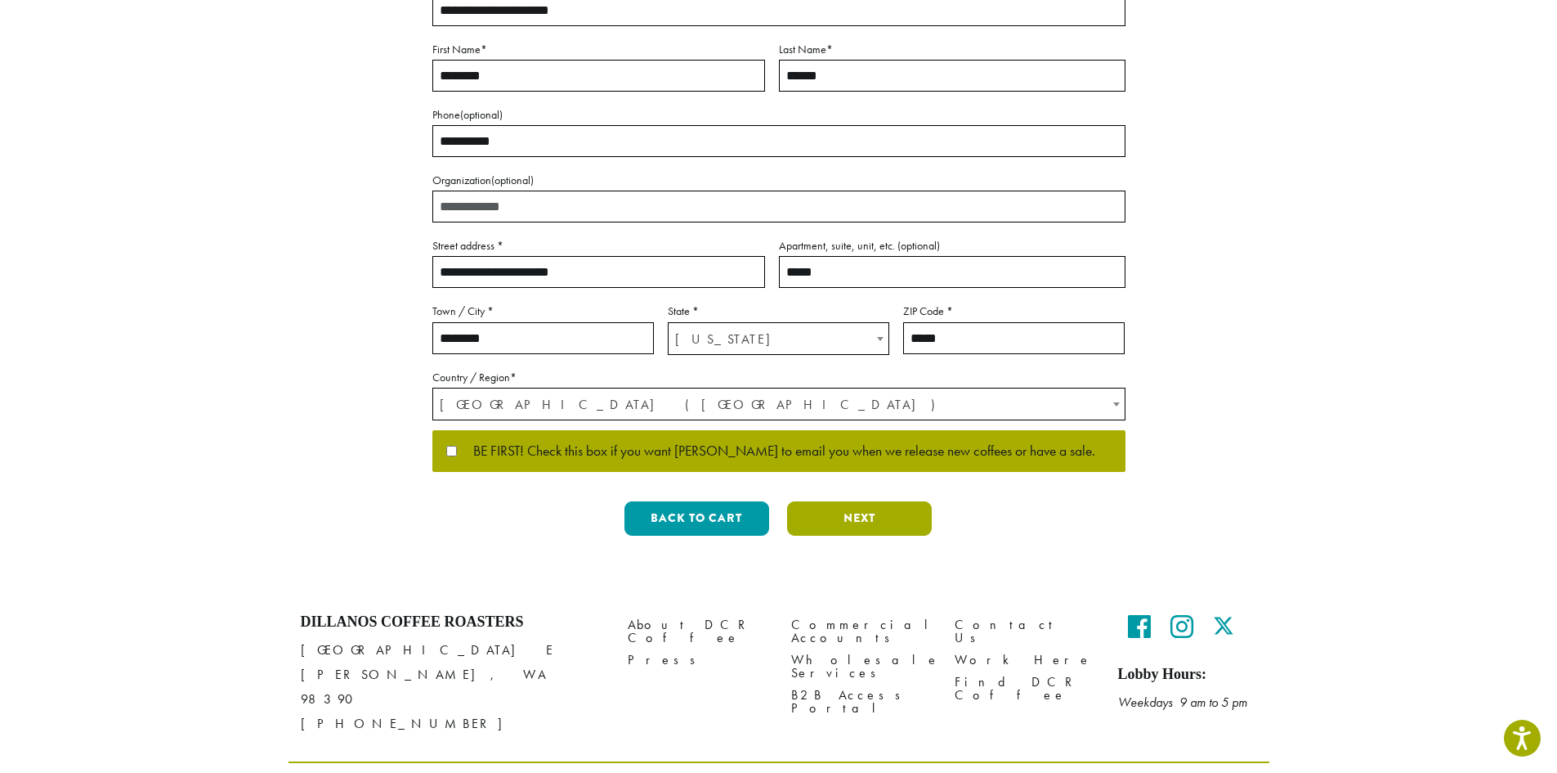
click at [883, 501] on button "Next" at bounding box center [859, 518] width 145 height 34
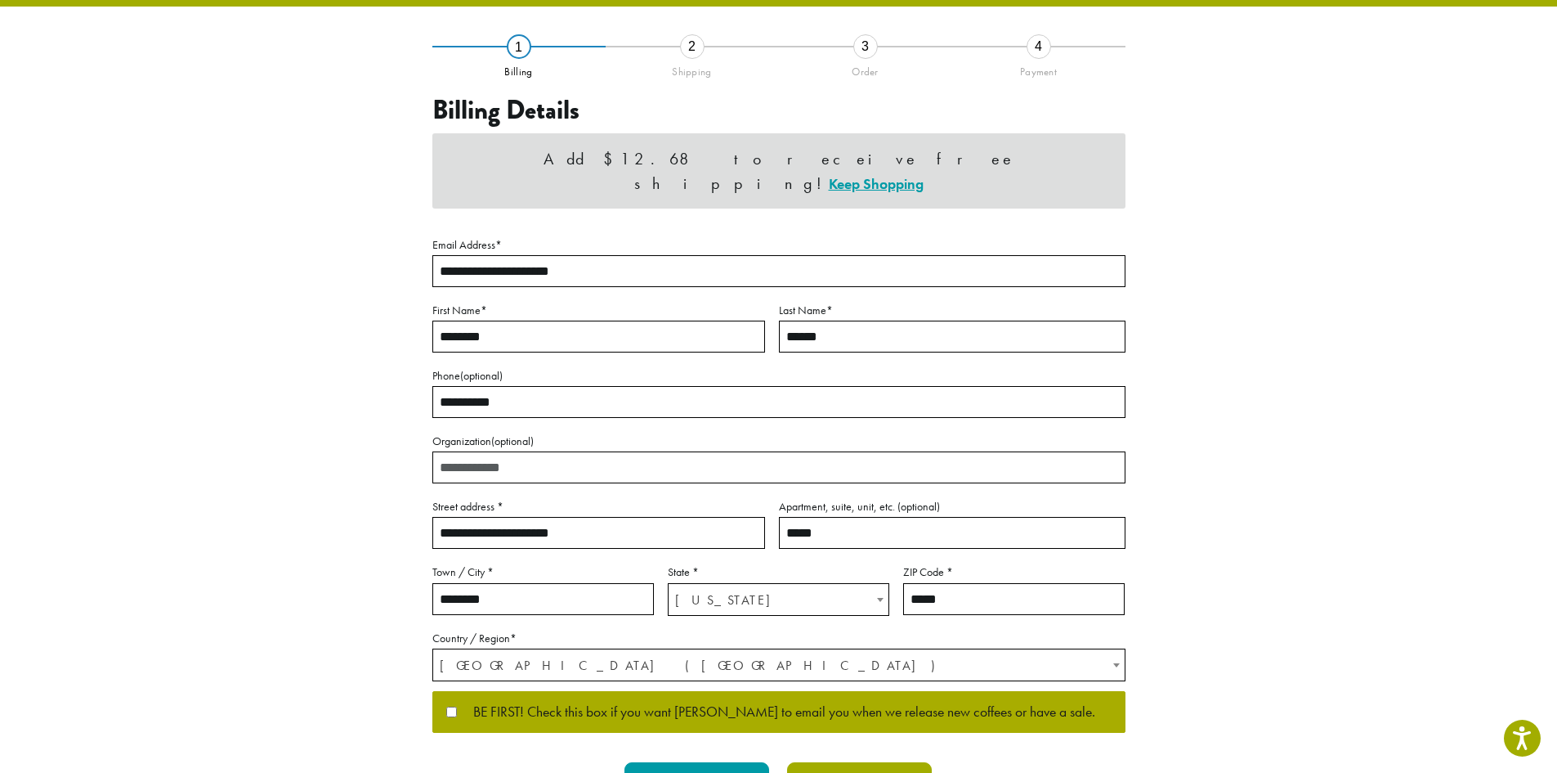
scroll to position [0, 0]
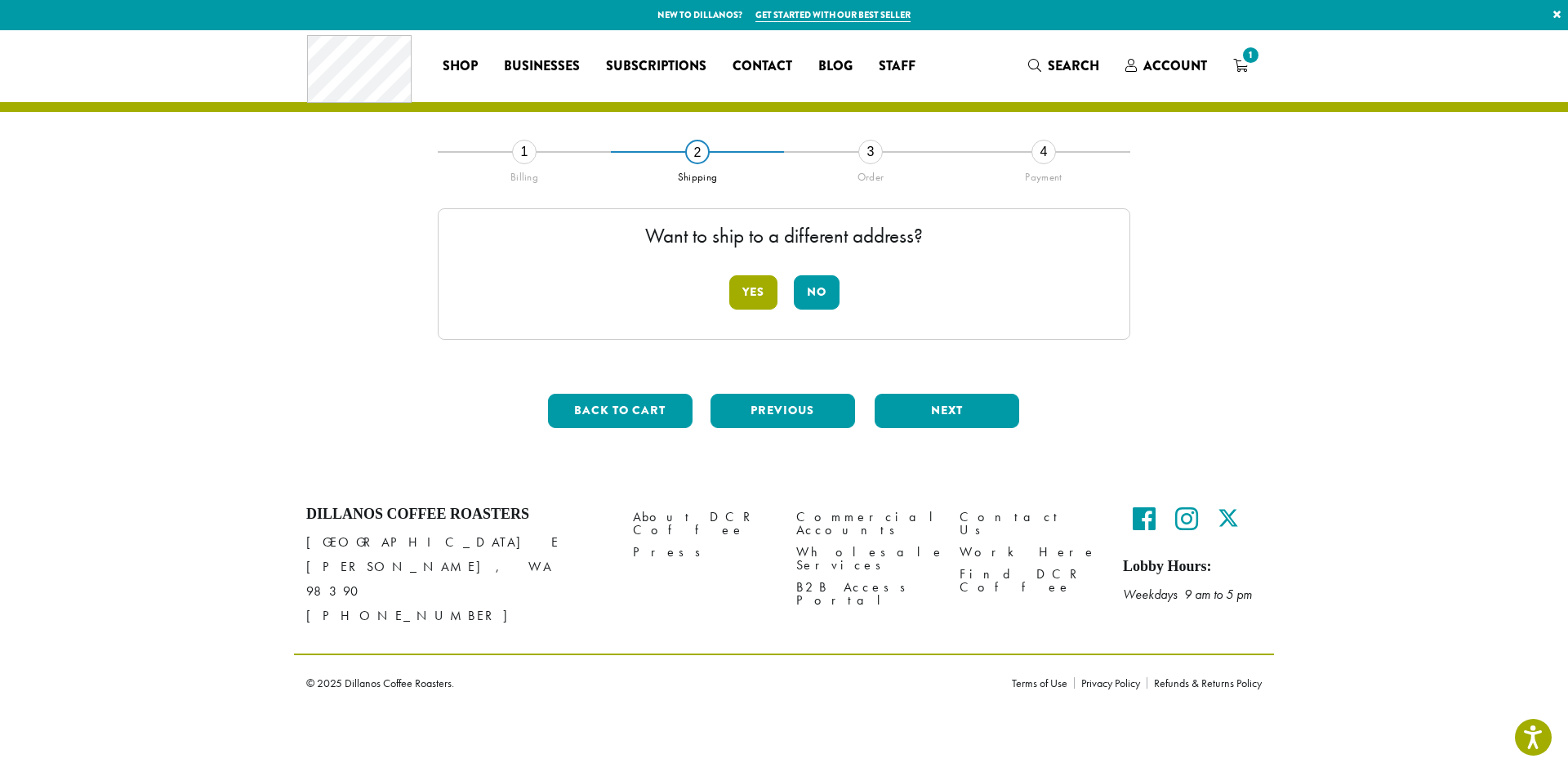
click at [745, 298] on button "Yes" at bounding box center [753, 293] width 48 height 34
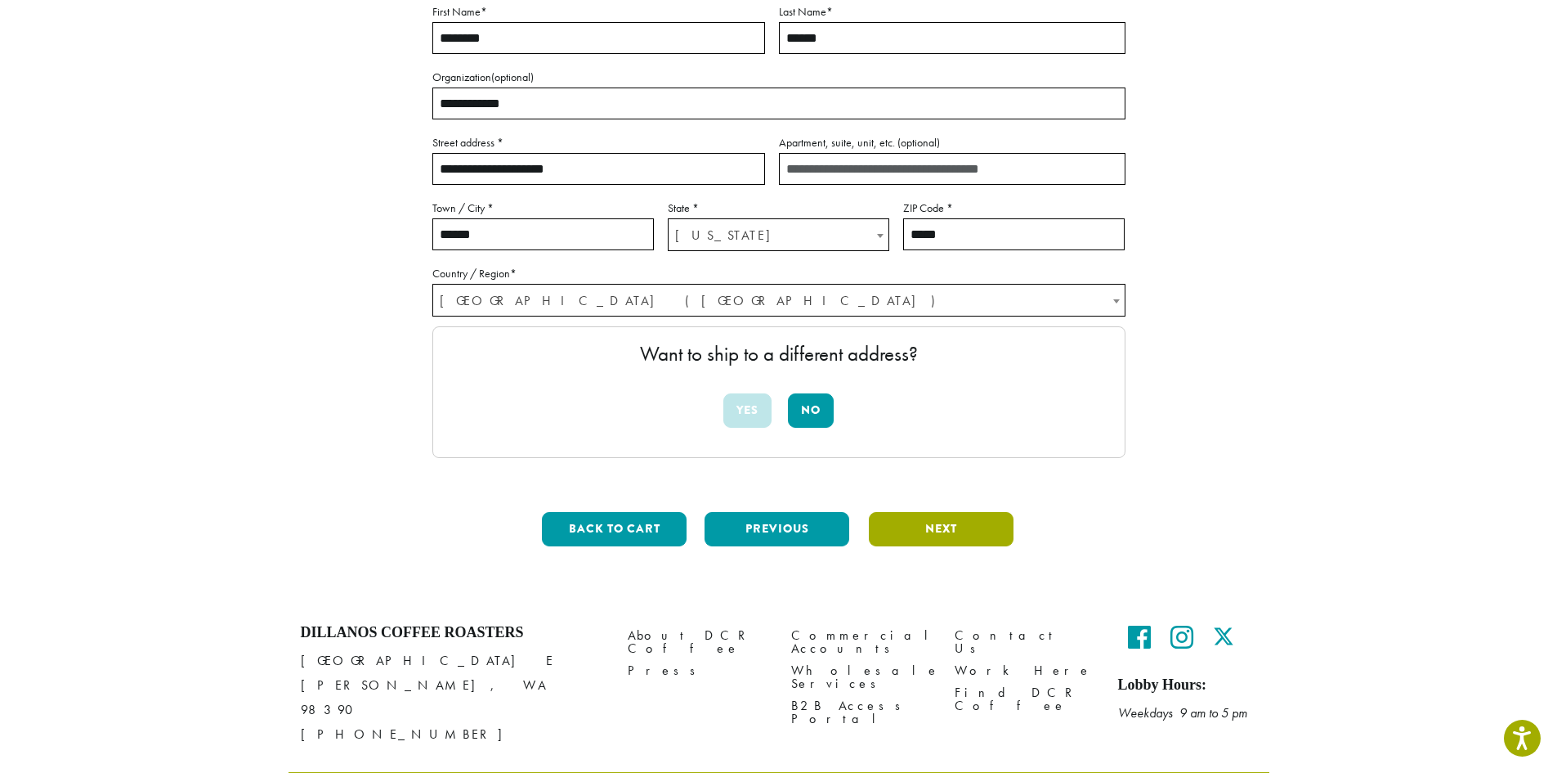
click at [916, 517] on button "Next" at bounding box center [941, 529] width 145 height 34
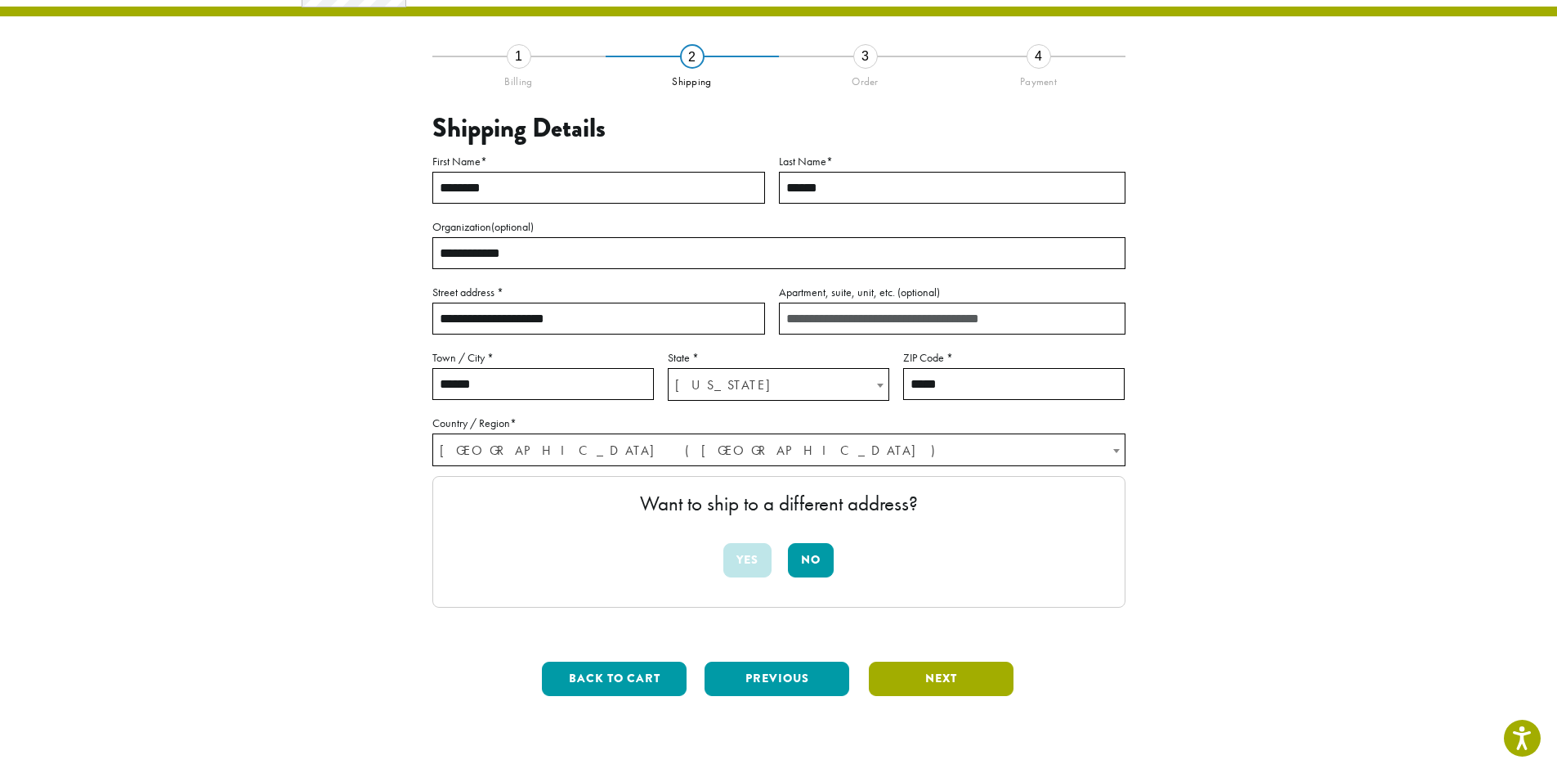
scroll to position [78, 0]
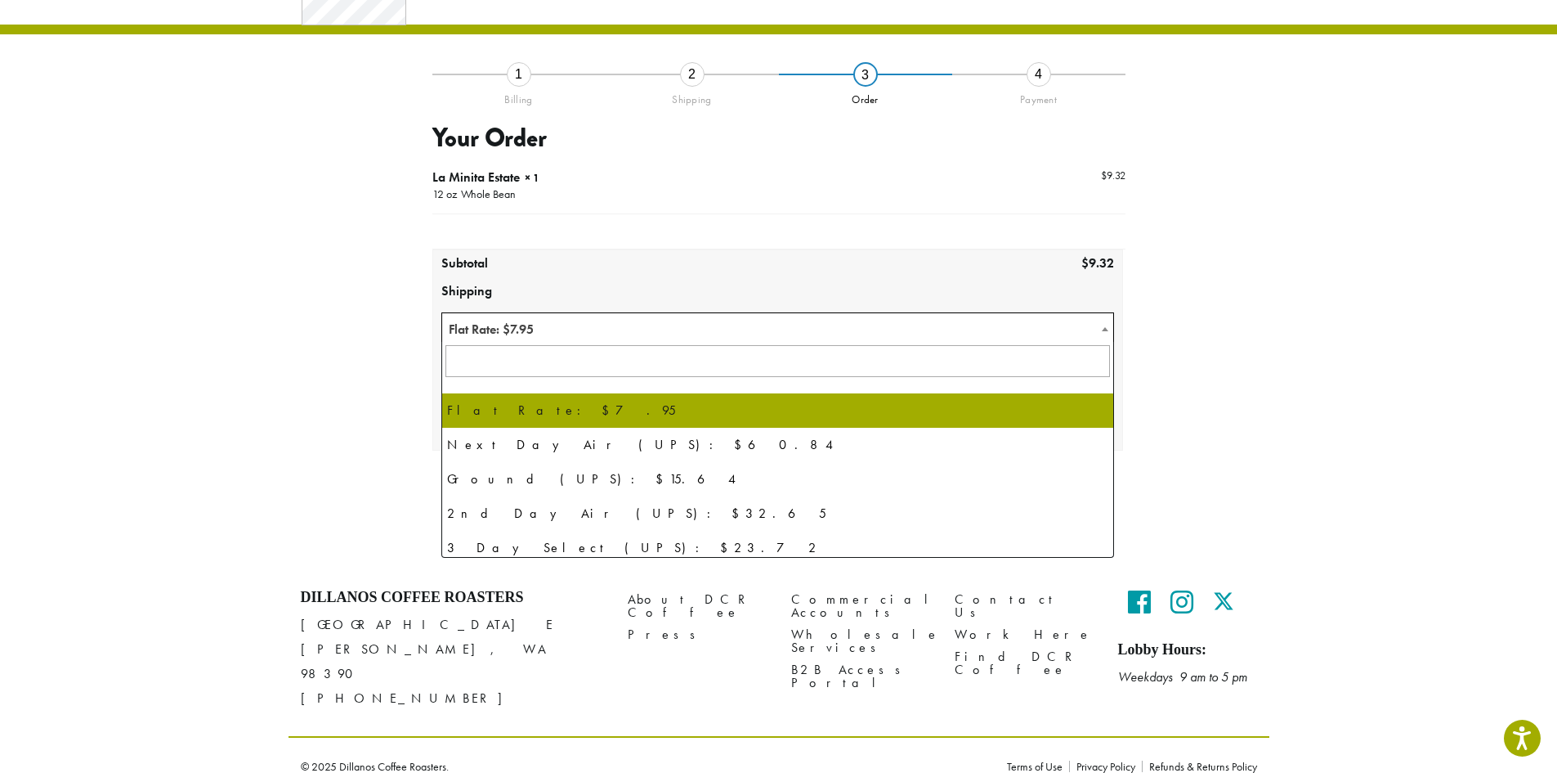
click at [1091, 326] on span "Flat Rate: $7.95" at bounding box center [778, 329] width 672 height 32
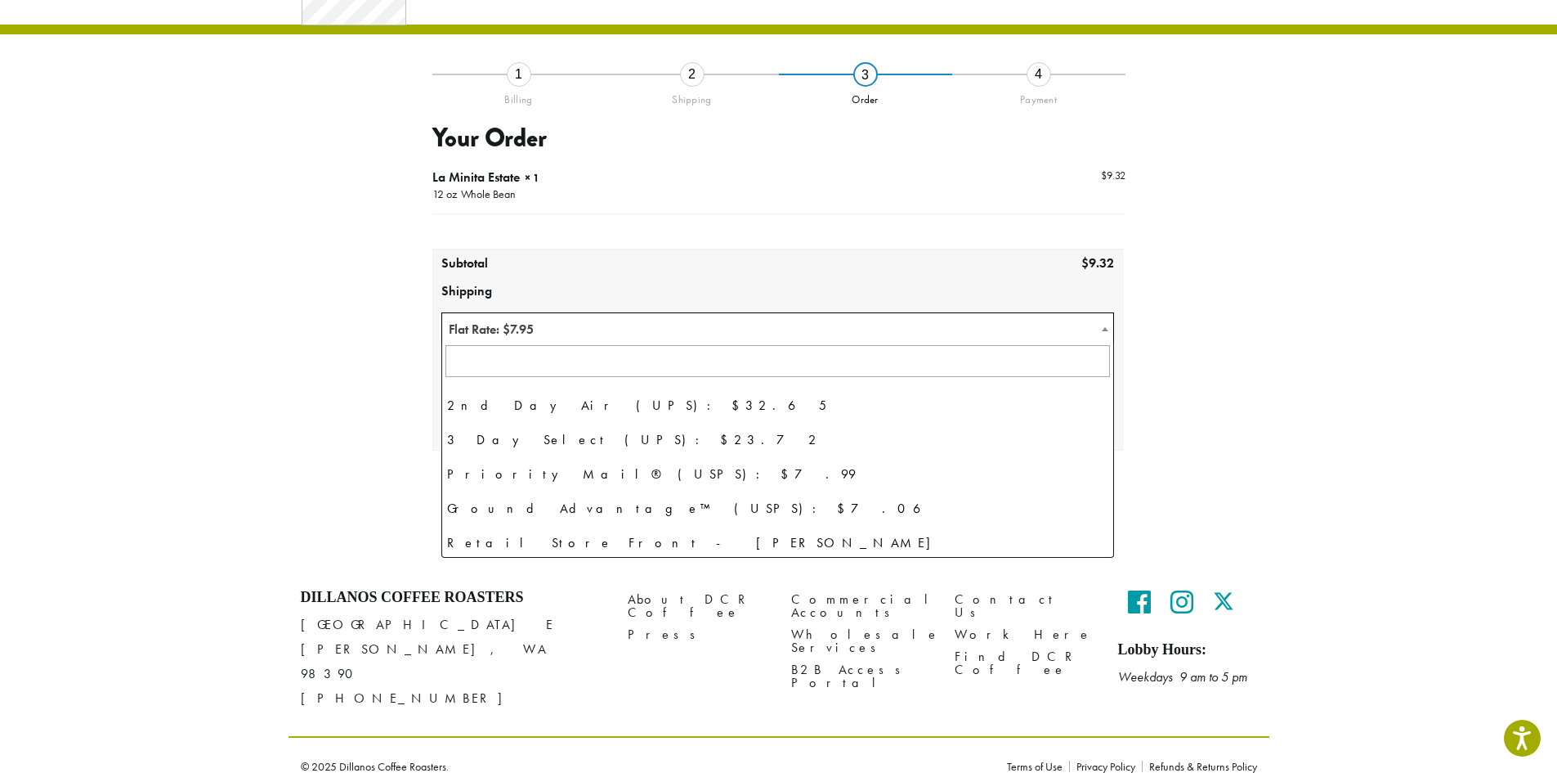
scroll to position [112, 0]
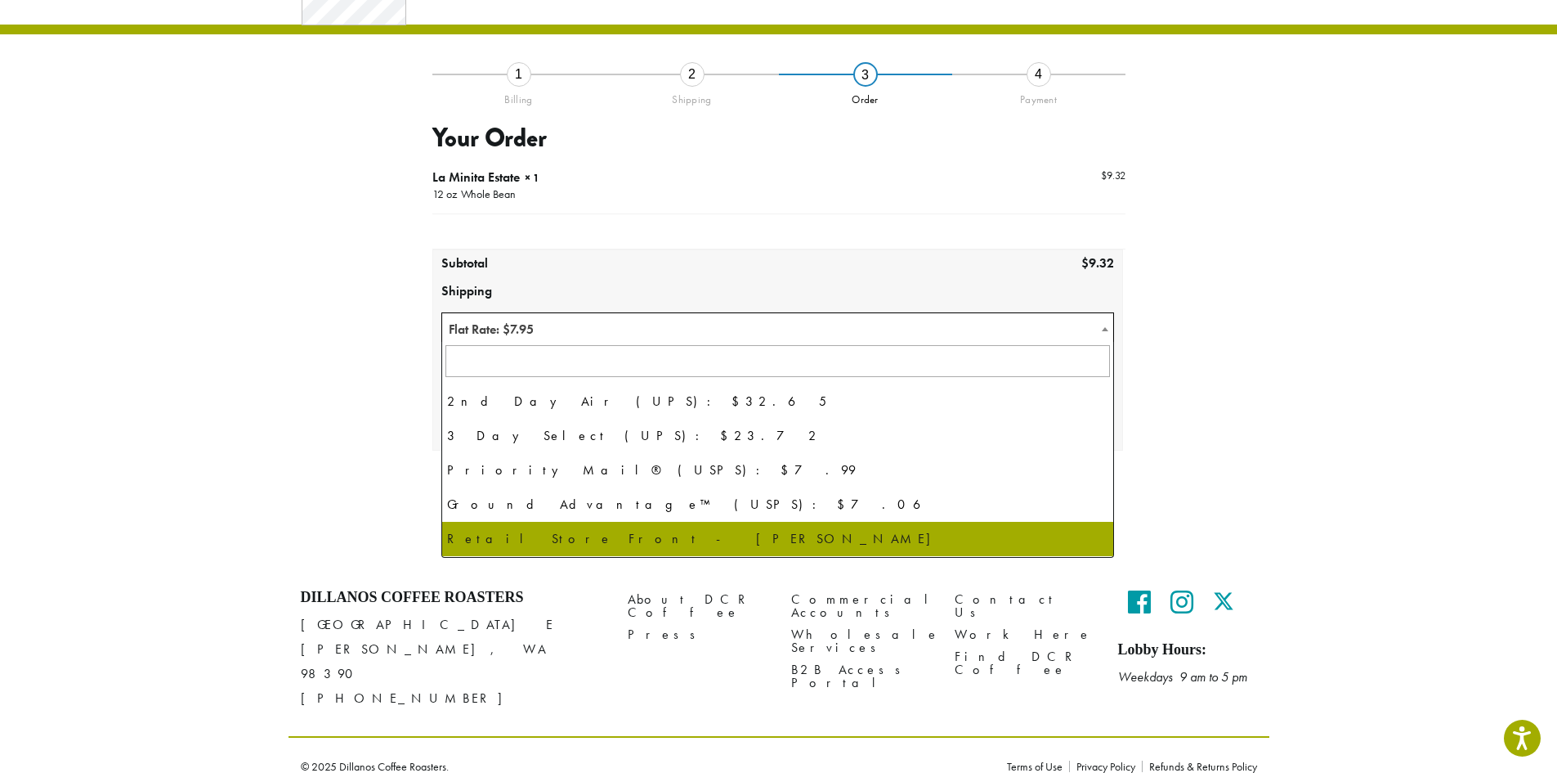
select select "**********"
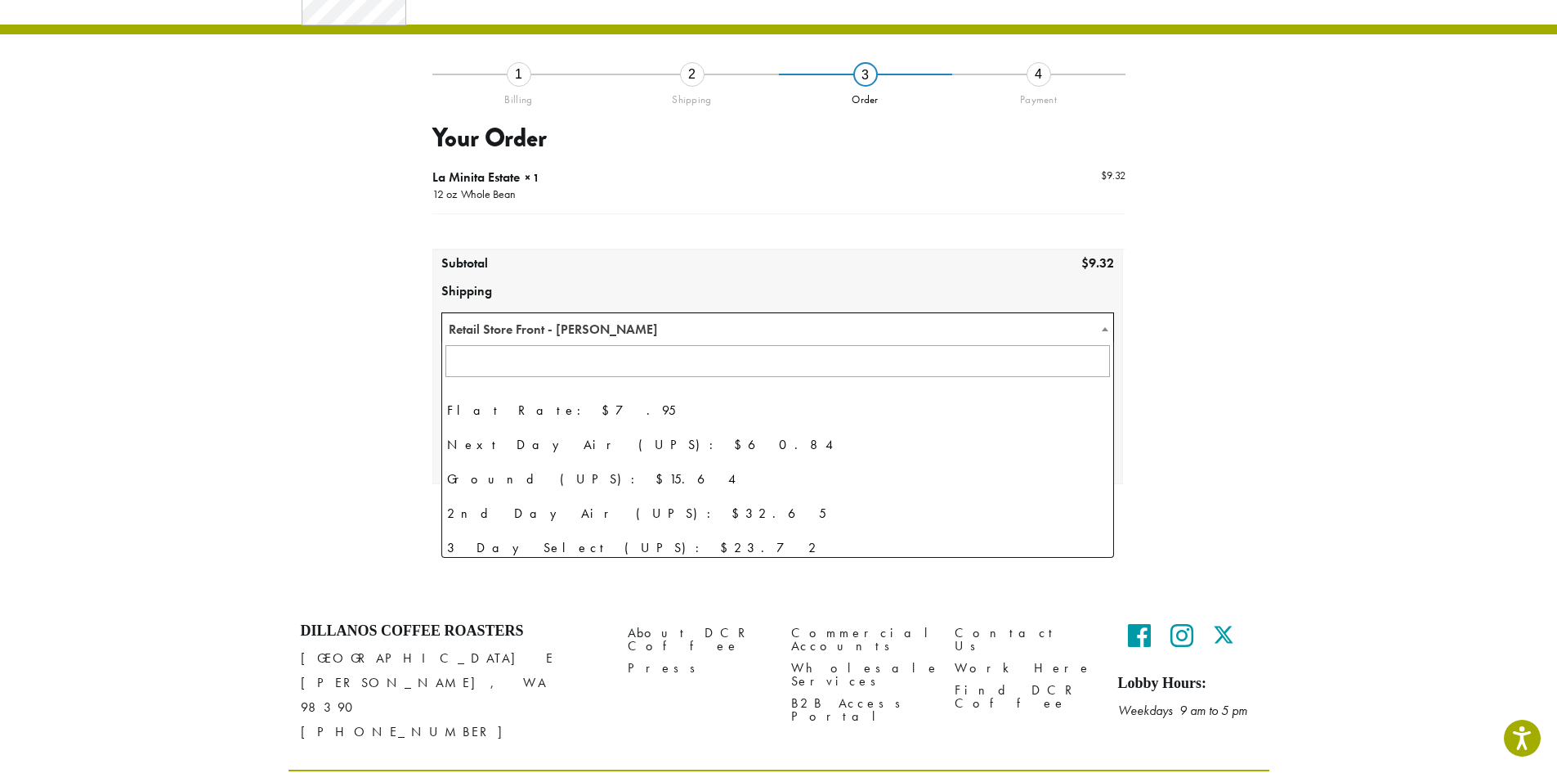
click at [747, 339] on span "Retail Store Front - Sumner" at bounding box center [778, 329] width 672 height 32
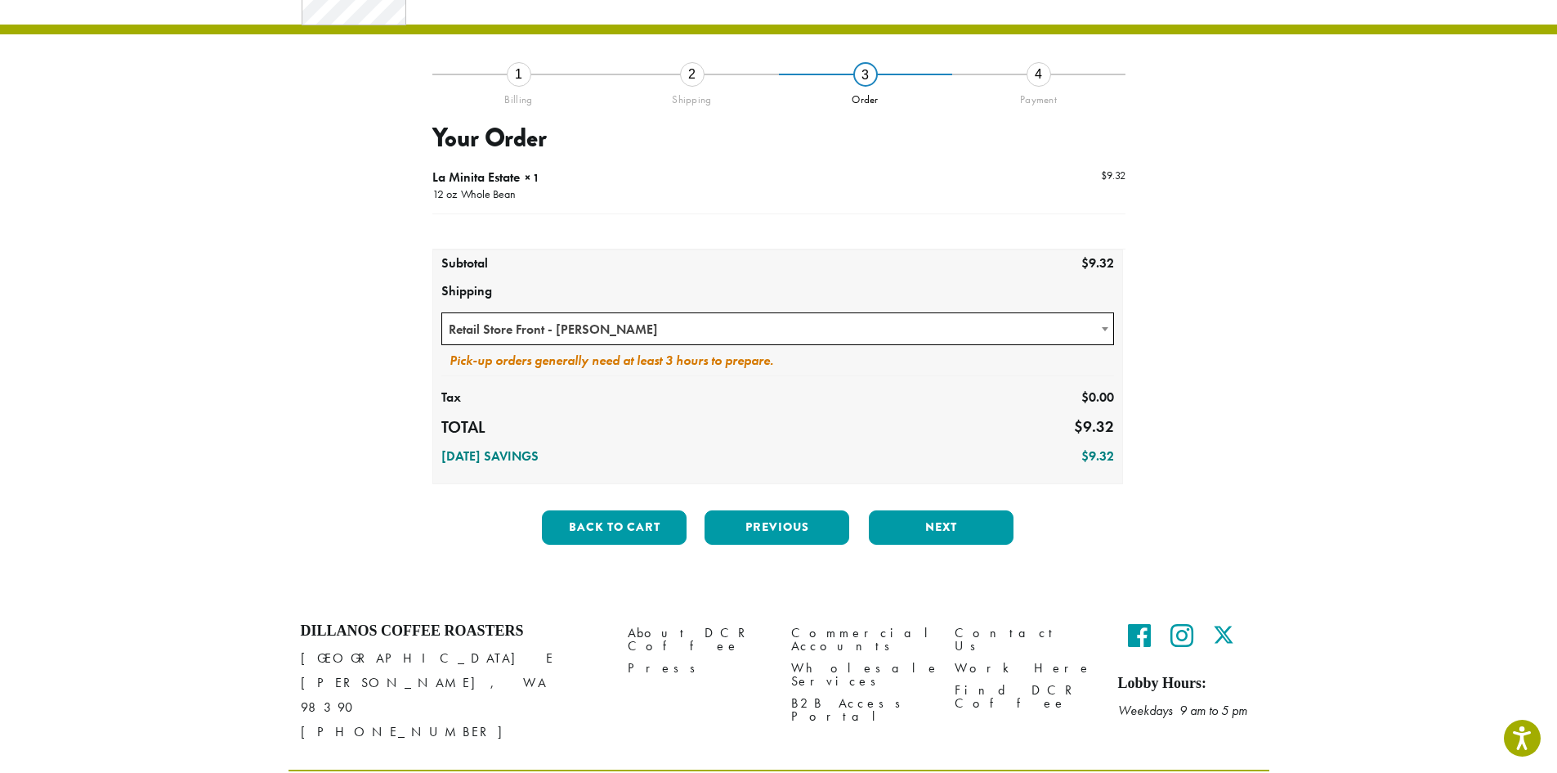
scroll to position [0, 0]
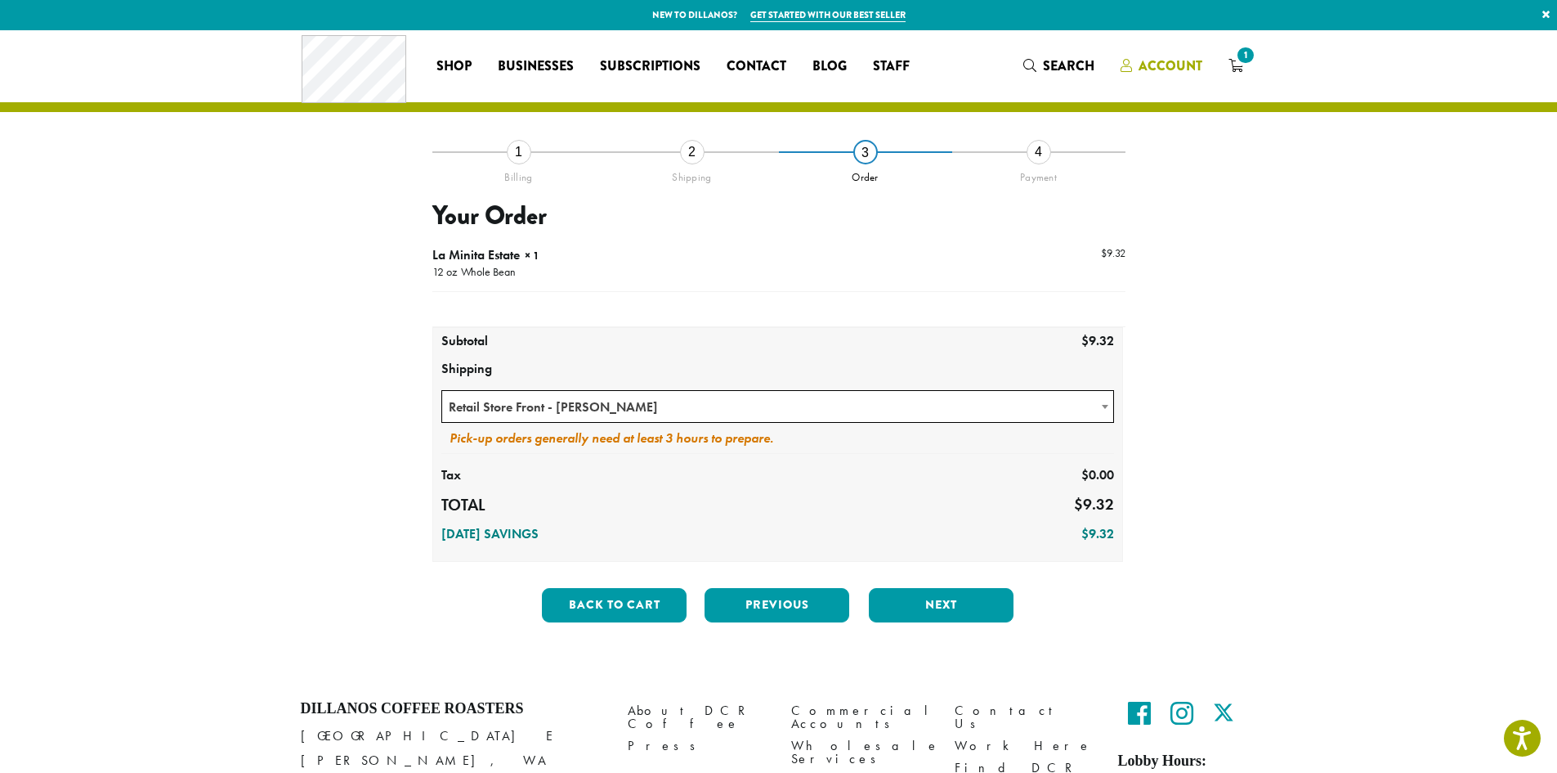
click at [1149, 65] on span "Account" at bounding box center [1171, 65] width 64 height 19
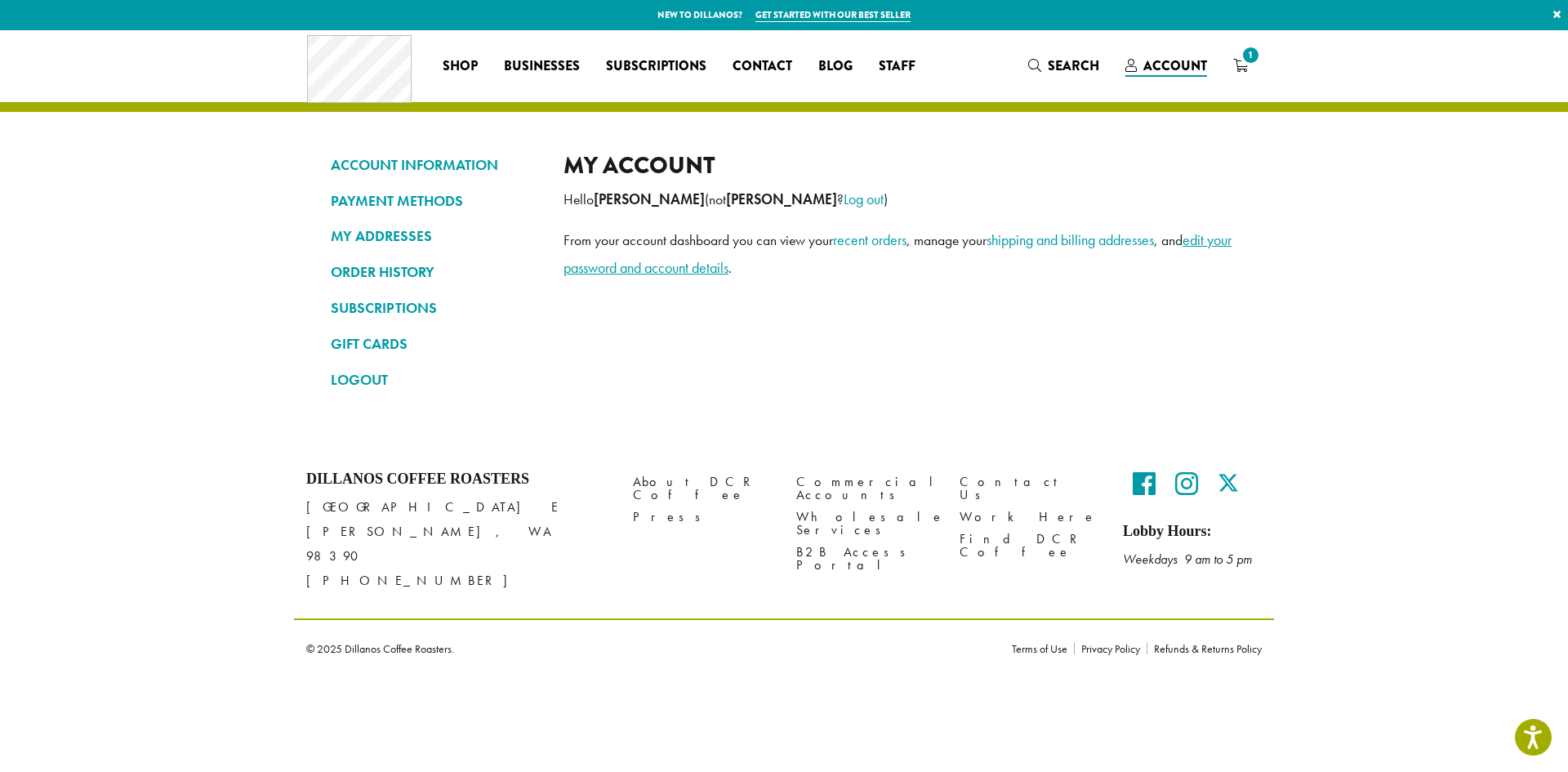
click at [733, 269] on link "edit your password and account details" at bounding box center [897, 254] width 668 height 47
